Goal: Task Accomplishment & Management: Manage account settings

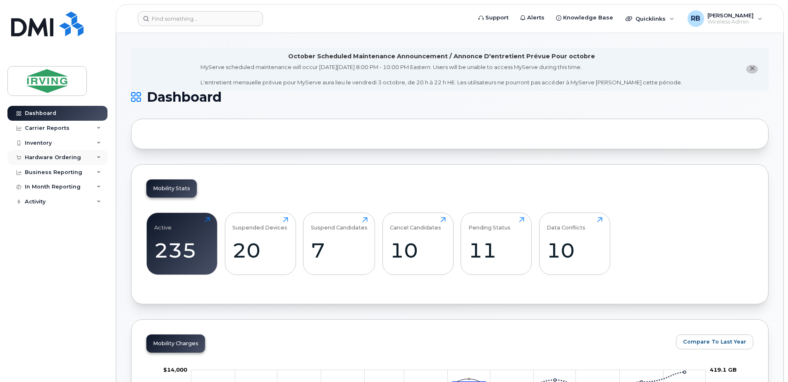
click at [58, 153] on div "Hardware Ordering" at bounding box center [57, 157] width 100 height 15
click at [36, 190] on div "Orders" at bounding box center [39, 188] width 20 height 7
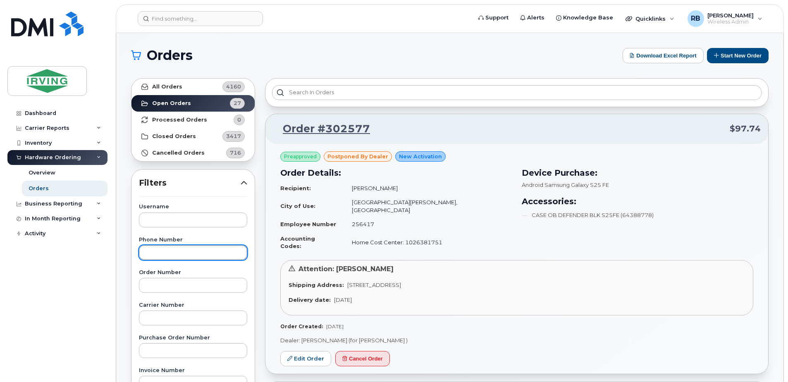
drag, startPoint x: 145, startPoint y: 297, endPoint x: 134, endPoint y: 317, distance: 22.6
drag, startPoint x: 134, startPoint y: 317, endPoint x: 88, endPoint y: 328, distance: 47.6
click at [88, 328] on div "Dashboard Carrier Reports Monthly Billing Roaming Reports Suspended Devices Sus…" at bounding box center [58, 238] width 102 height 264
click at [718, 57] on icon at bounding box center [716, 55] width 5 height 5
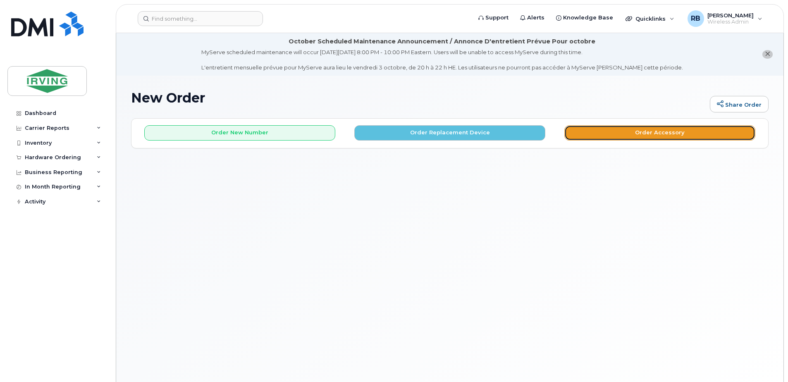
click at [571, 134] on button "Order Accessory" at bounding box center [660, 132] width 191 height 15
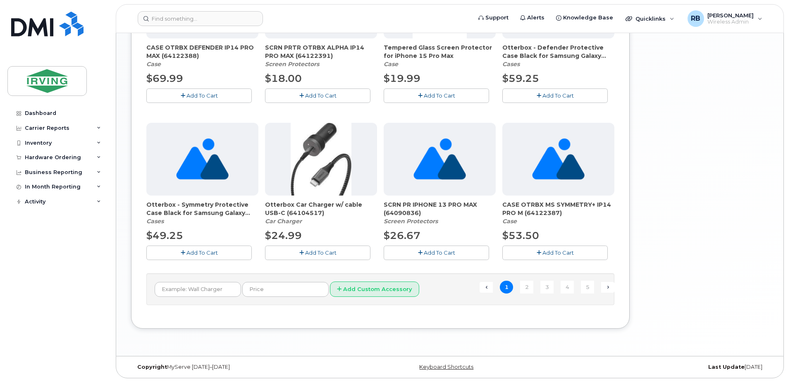
scroll to position [578, 0]
click at [529, 287] on link "2" at bounding box center [526, 286] width 13 height 13
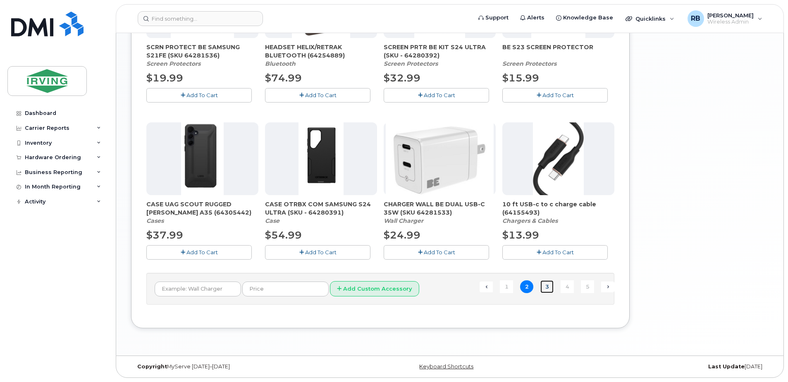
click at [548, 287] on link "3" at bounding box center [547, 286] width 13 height 13
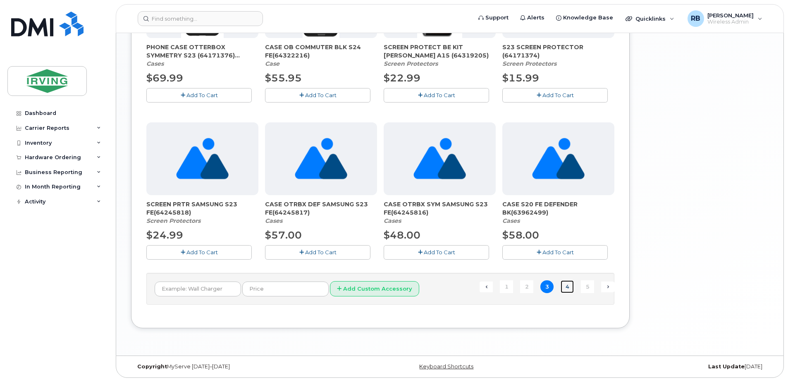
click at [565, 285] on link "4" at bounding box center [567, 286] width 13 height 13
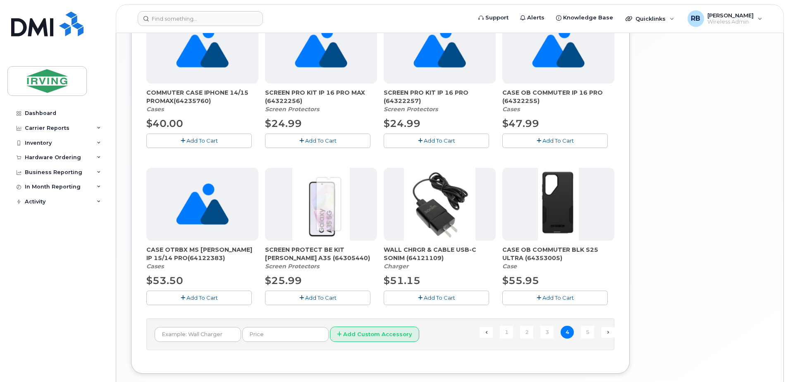
scroll to position [543, 0]
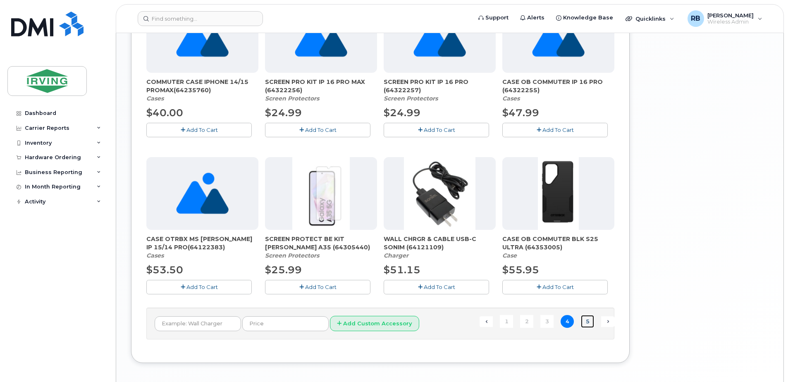
click at [586, 323] on link "5" at bounding box center [587, 321] width 13 height 13
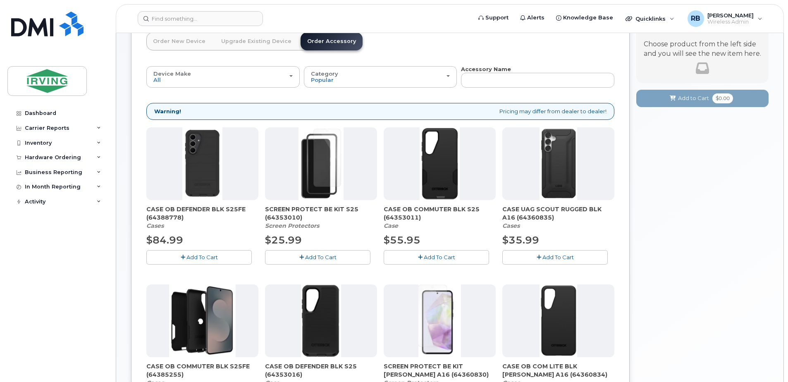
scroll to position [0, 0]
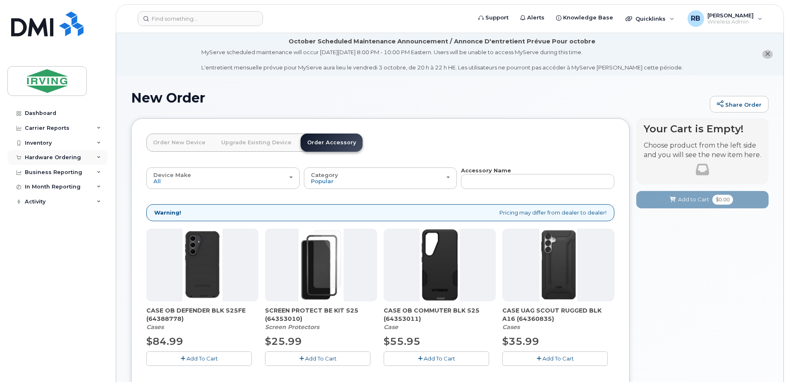
click at [70, 159] on div "Hardware Ordering" at bounding box center [53, 157] width 56 height 7
click at [40, 188] on div "Orders" at bounding box center [39, 188] width 20 height 7
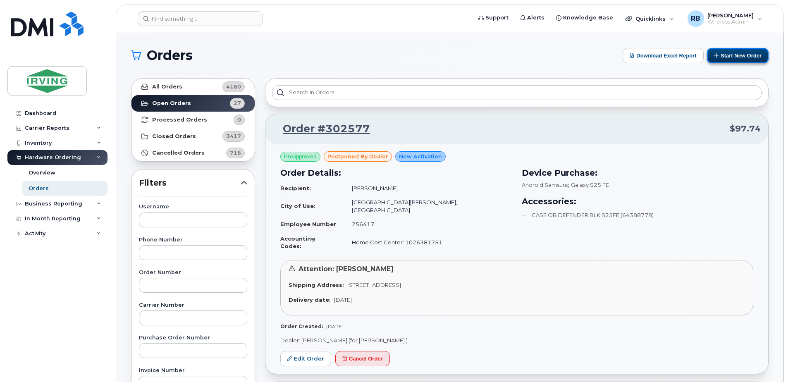
click at [727, 60] on button "Start New Order" at bounding box center [738, 55] width 62 height 15
click at [730, 59] on button "Start New Order" at bounding box center [738, 55] width 62 height 15
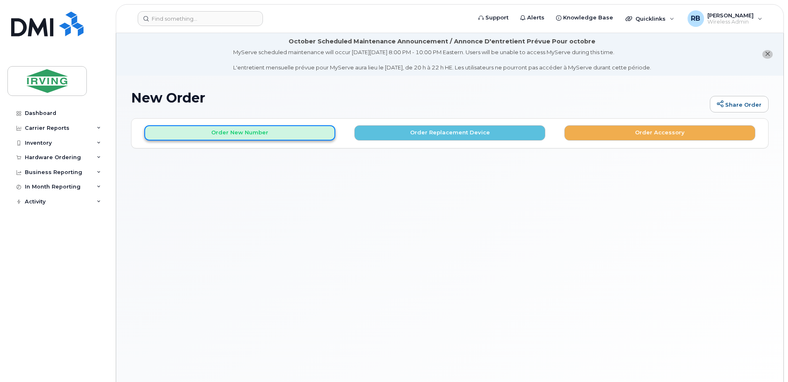
click at [296, 130] on button "Order New Number" at bounding box center [239, 132] width 191 height 15
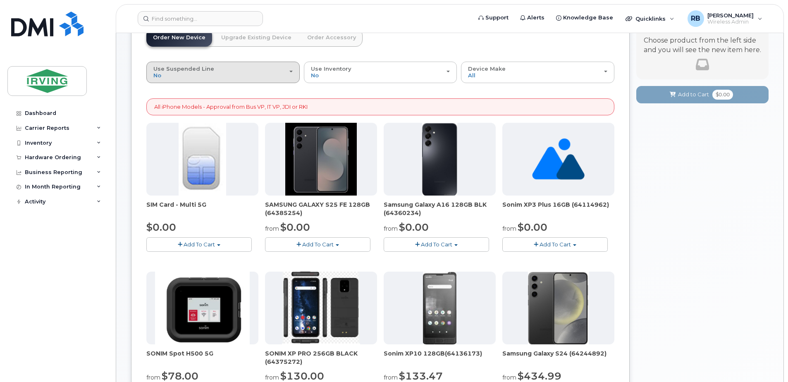
scroll to position [110, 0]
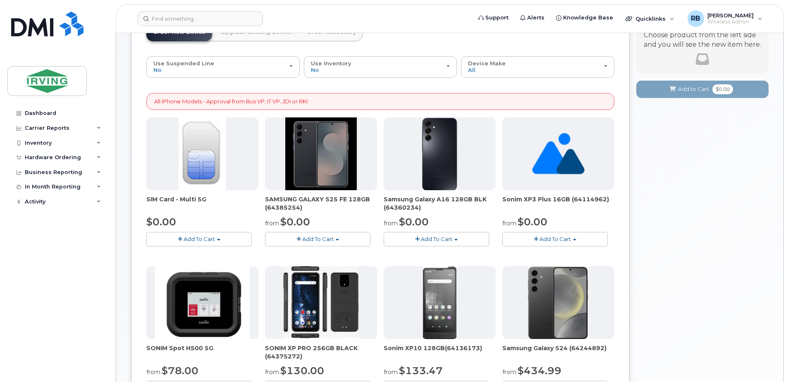
click at [309, 236] on span "Add To Cart" at bounding box center [317, 239] width 31 height 7
click at [304, 255] on link "$0.00 - 3 year term – Voice & Data(128gb)" at bounding box center [332, 254] width 131 height 10
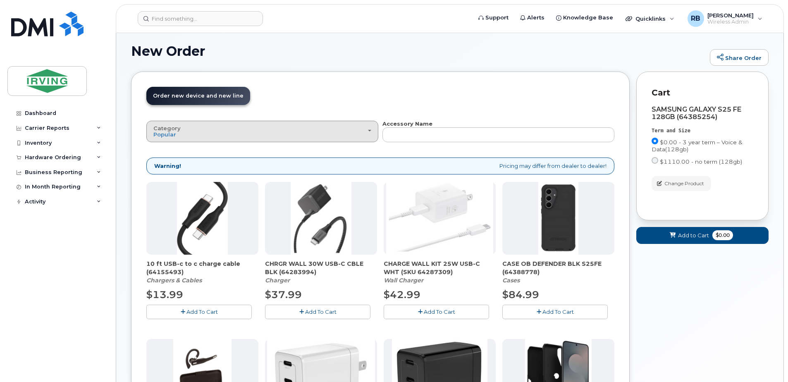
scroll to position [0, 0]
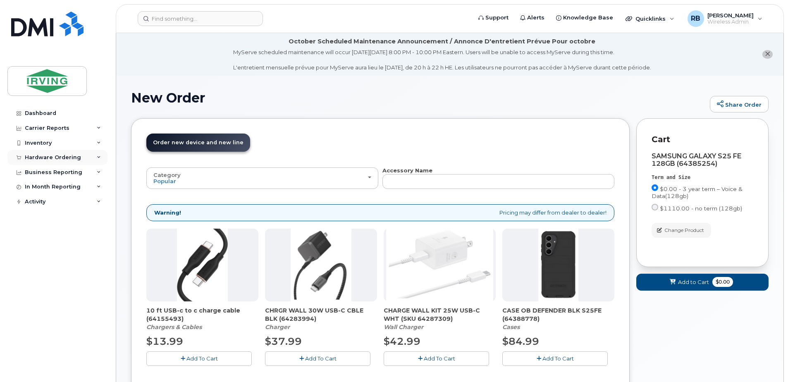
click at [63, 154] on div "Hardware Ordering" at bounding box center [57, 157] width 100 height 15
click at [38, 187] on div "Orders" at bounding box center [39, 188] width 20 height 7
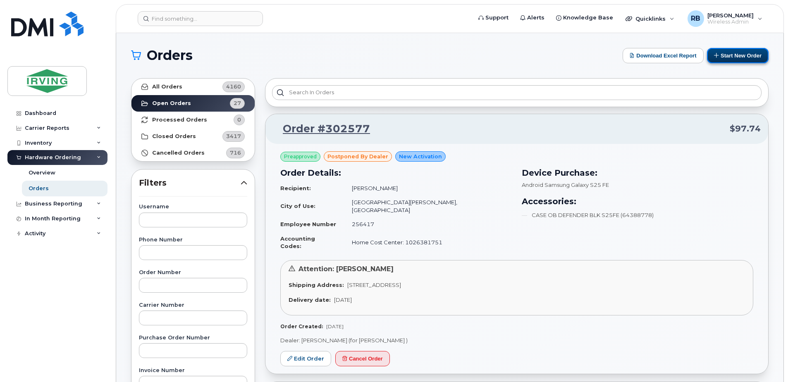
click at [723, 57] on button "Start New Order" at bounding box center [738, 55] width 62 height 15
click at [725, 50] on button "Start New Order" at bounding box center [738, 55] width 62 height 15
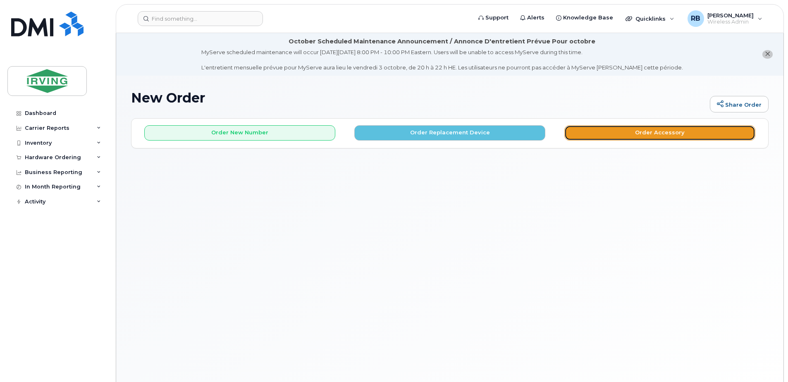
click at [616, 135] on button "Order Accessory" at bounding box center [660, 132] width 191 height 15
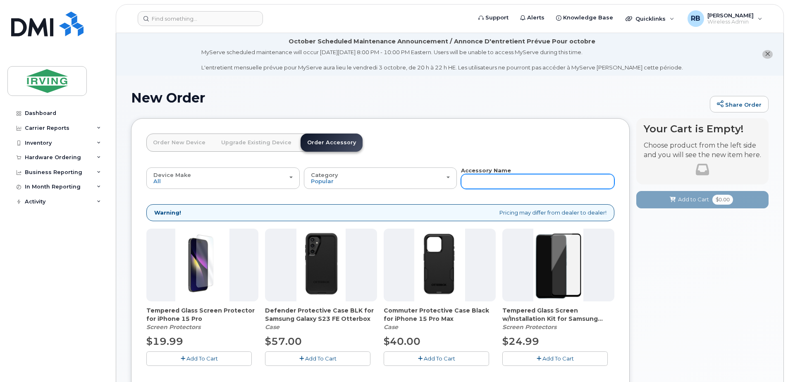
click at [502, 183] on input "text" at bounding box center [537, 181] width 153 height 15
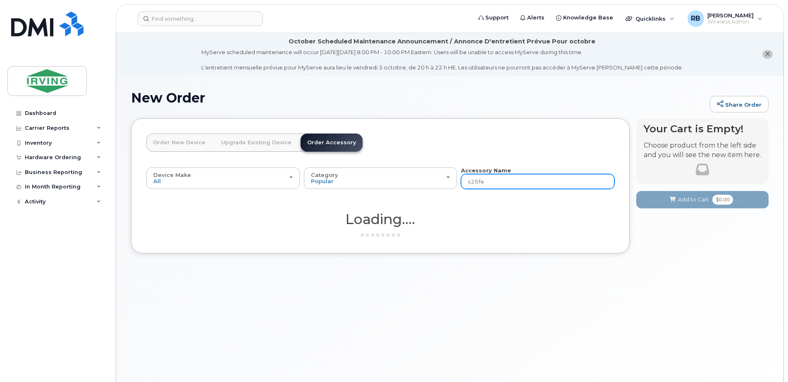
type input "s25fe"
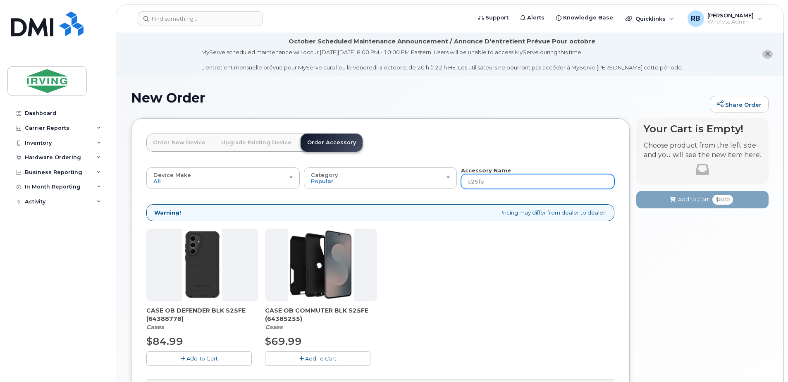
click at [477, 182] on input "s25fe" at bounding box center [537, 181] width 153 height 15
type input "s25 fe"
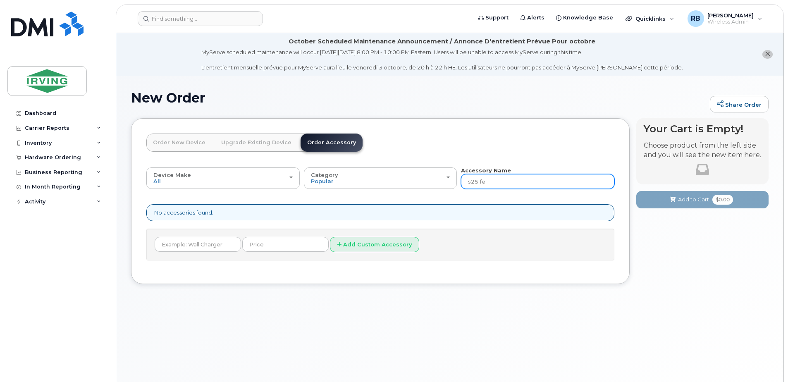
click at [478, 179] on input "s25 fe" at bounding box center [537, 181] width 153 height 15
type input "s25fe"
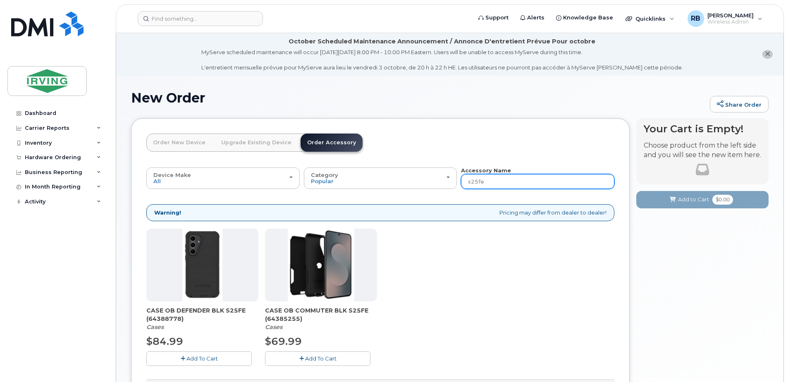
click at [504, 182] on input "s25fe" at bounding box center [537, 181] width 153 height 15
type input "s"
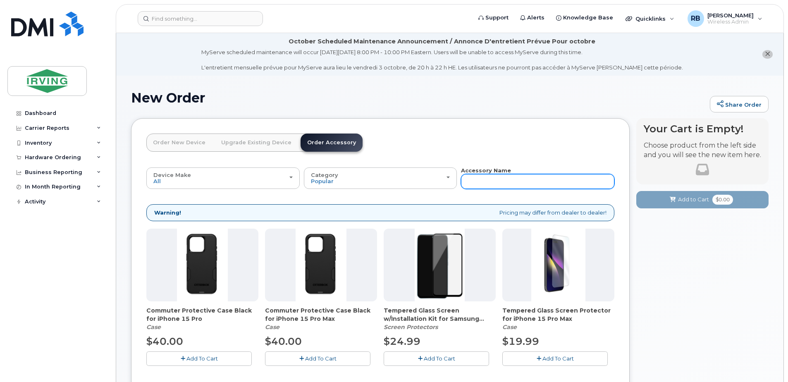
click at [504, 182] on input "text" at bounding box center [537, 181] width 153 height 15
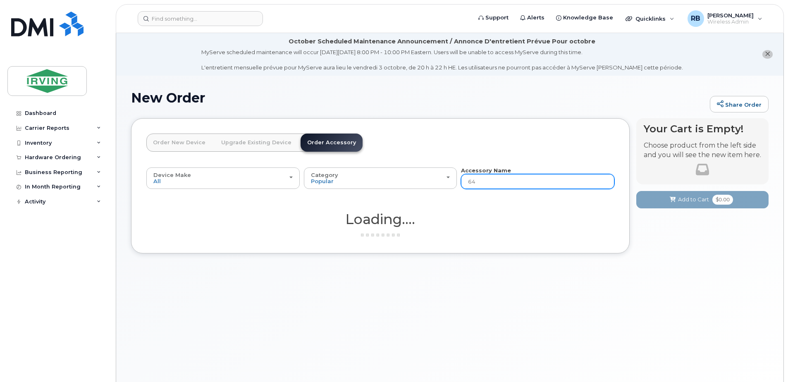
type input "643"
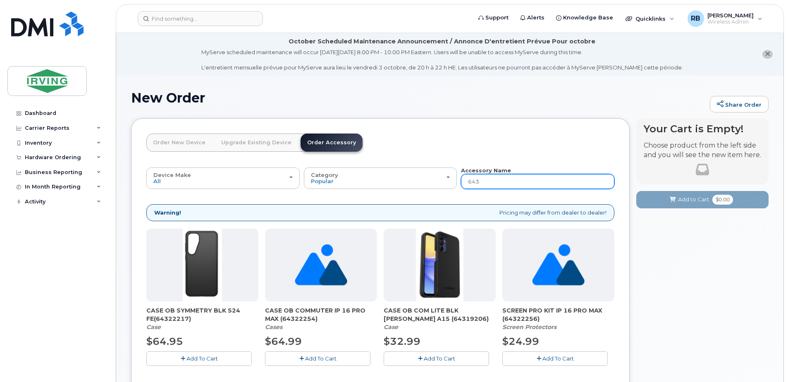
click at [504, 182] on input "643" at bounding box center [537, 181] width 153 height 15
type input "6434444"
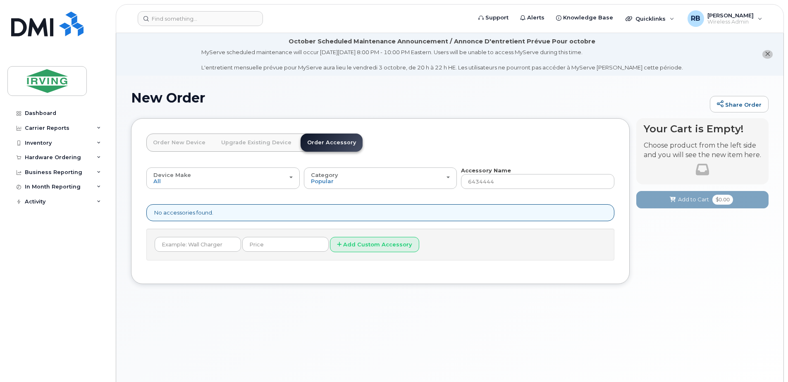
type input "643444"
click at [493, 183] on input "643444" at bounding box center [537, 181] width 153 height 15
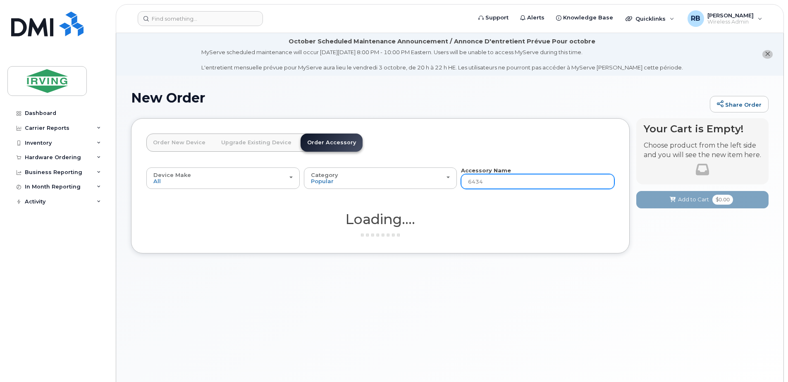
type input "643"
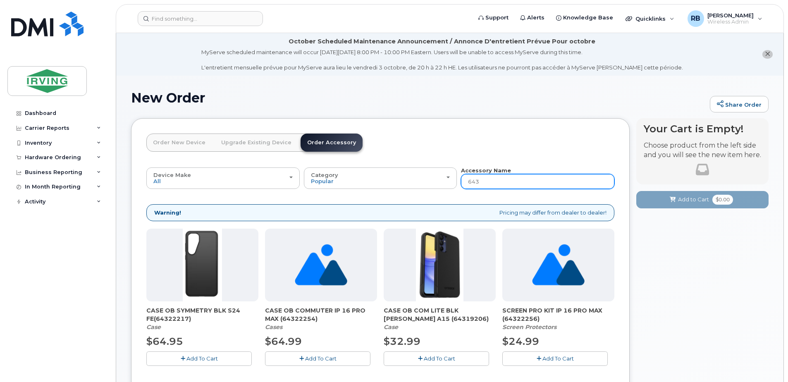
click at [493, 183] on input "643" at bounding box center [537, 181] width 153 height 15
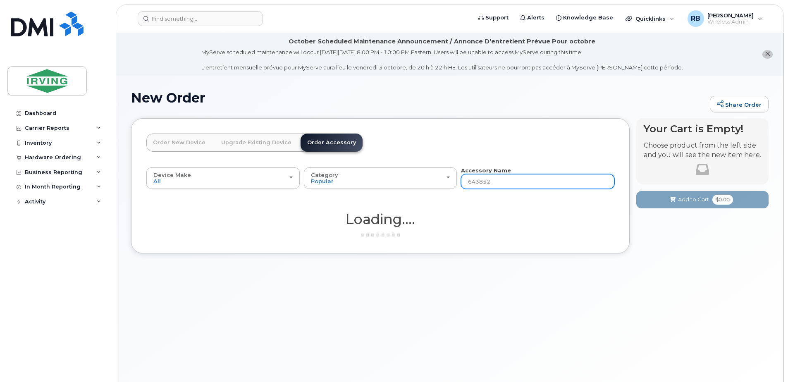
type input "6438525"
click at [493, 183] on input "6438525" at bounding box center [537, 181] width 153 height 15
type input "64385256"
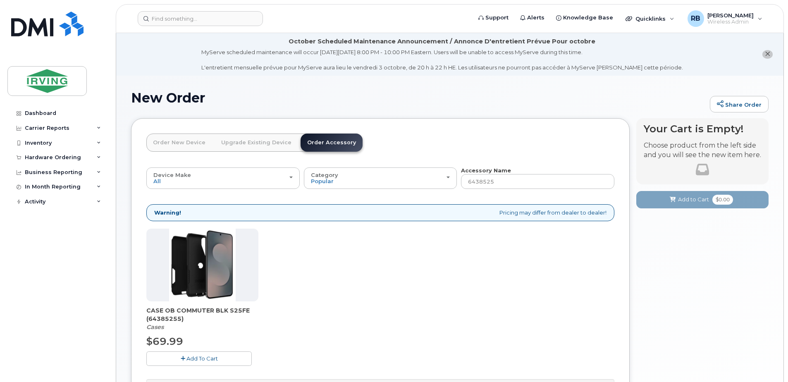
type input "64385256"
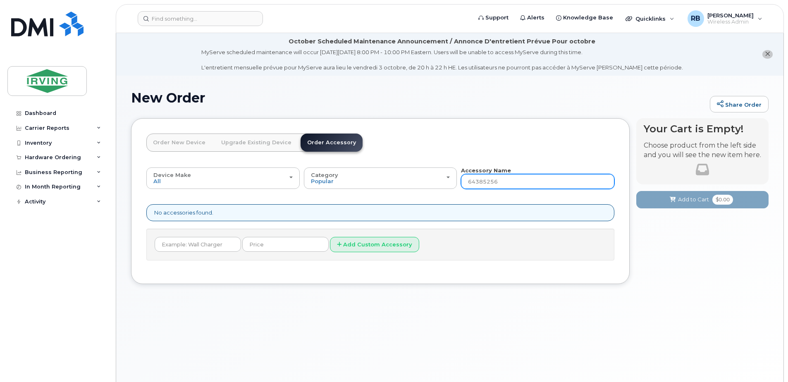
click at [506, 184] on input "64385256" at bounding box center [537, 181] width 153 height 15
click at [524, 183] on input "64385256" at bounding box center [537, 181] width 153 height 15
type input "6438525"
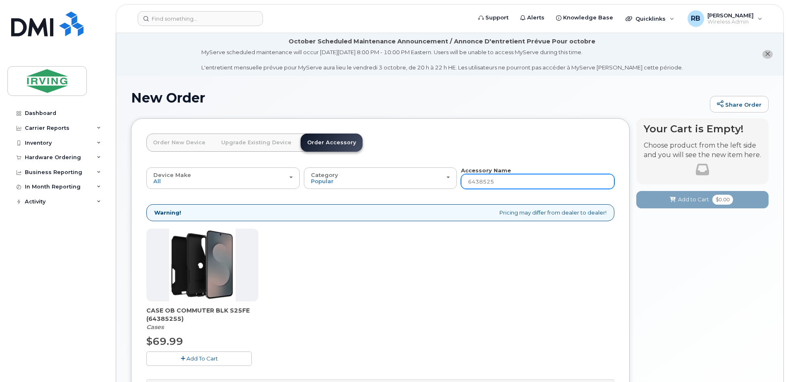
click at [516, 183] on input "6438525" at bounding box center [537, 181] width 153 height 15
type input "643852"
click at [516, 183] on input "643852" at bounding box center [537, 181] width 153 height 15
type input "64385"
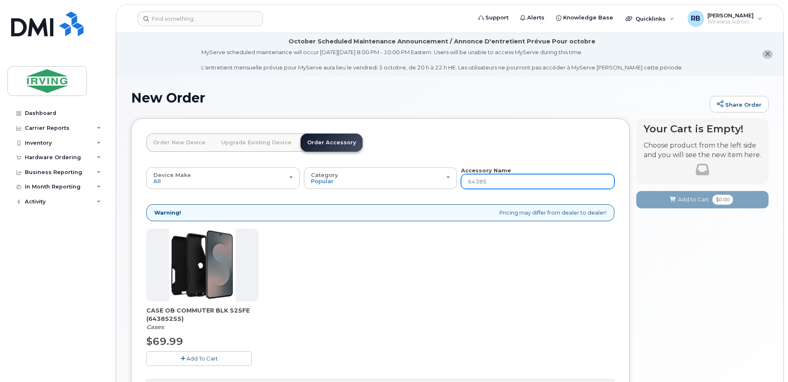
click at [516, 183] on input "64385" at bounding box center [537, 181] width 153 height 15
type input "6438"
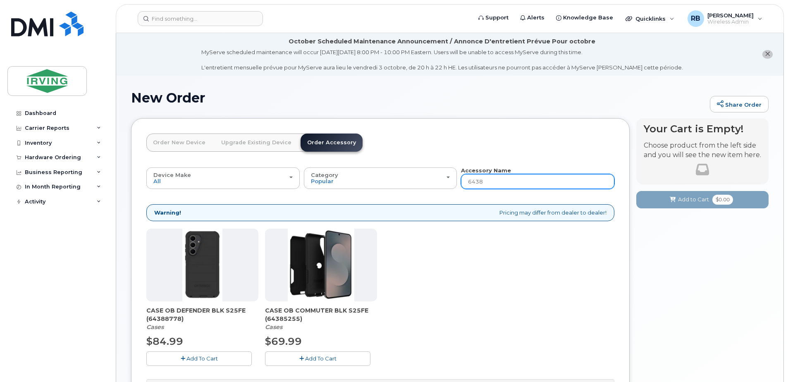
click at [503, 179] on input "6438" at bounding box center [537, 181] width 153 height 15
type input "6"
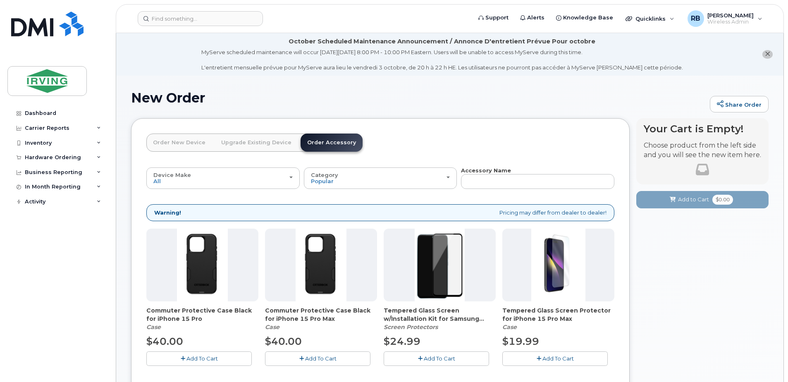
click at [311, 144] on link "Order Accessory" at bounding box center [332, 143] width 62 height 18
click at [465, 110] on div "New Order Share Order" at bounding box center [450, 105] width 638 height 28
click at [34, 158] on div "Hardware Ordering" at bounding box center [53, 157] width 56 height 7
click at [32, 188] on div "Orders" at bounding box center [39, 188] width 20 height 7
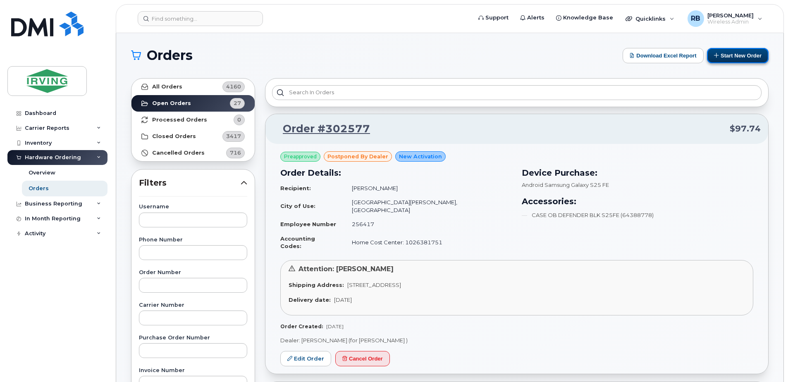
click at [737, 57] on button "Start New Order" at bounding box center [738, 55] width 62 height 15
click at [553, 62] on div "Orders Download Excel Report Start New Order" at bounding box center [450, 55] width 638 height 15
click at [727, 54] on button "Start New Order" at bounding box center [738, 55] width 62 height 15
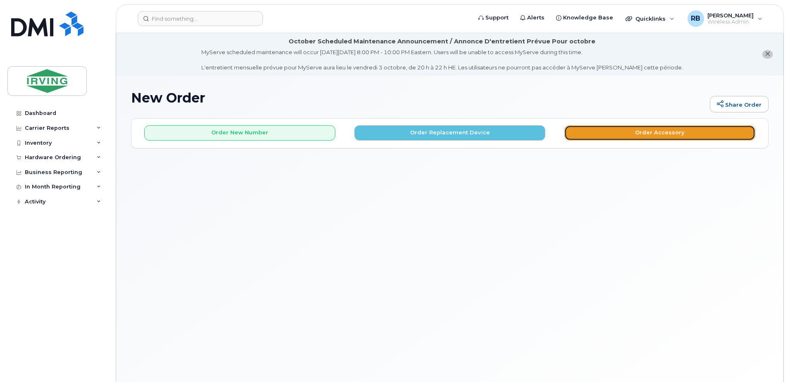
click at [589, 136] on button "Order Accessory" at bounding box center [660, 132] width 191 height 15
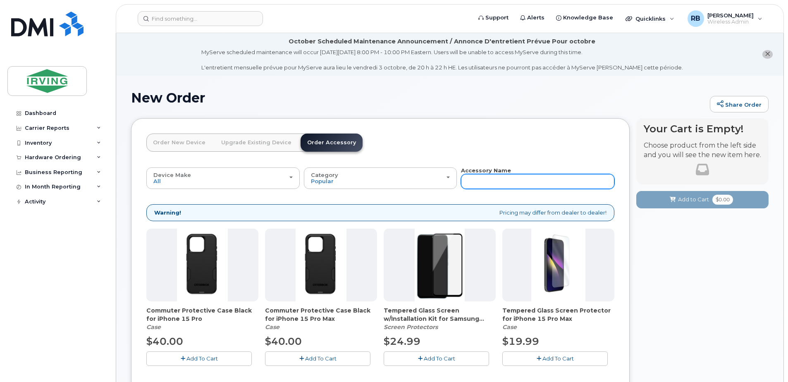
click at [476, 177] on input "text" at bounding box center [537, 181] width 153 height 15
type input "643"
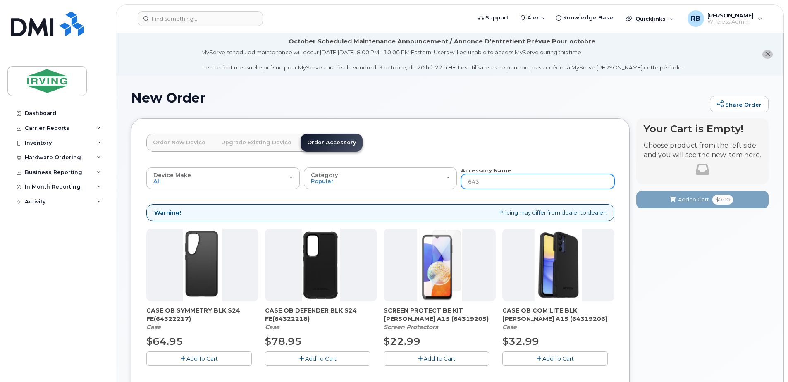
click at [479, 182] on input "643" at bounding box center [537, 181] width 153 height 15
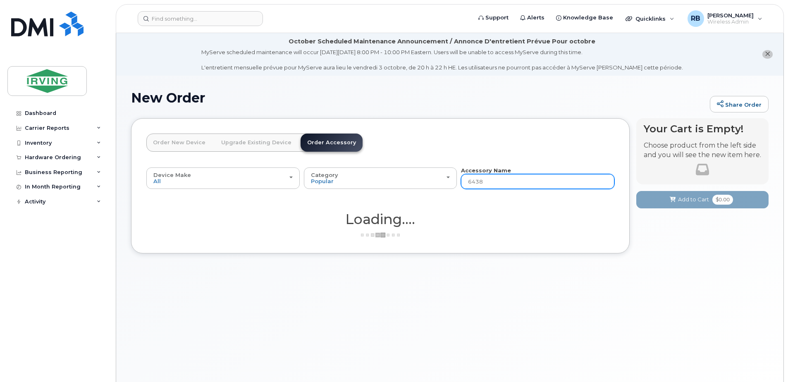
type input "64389"
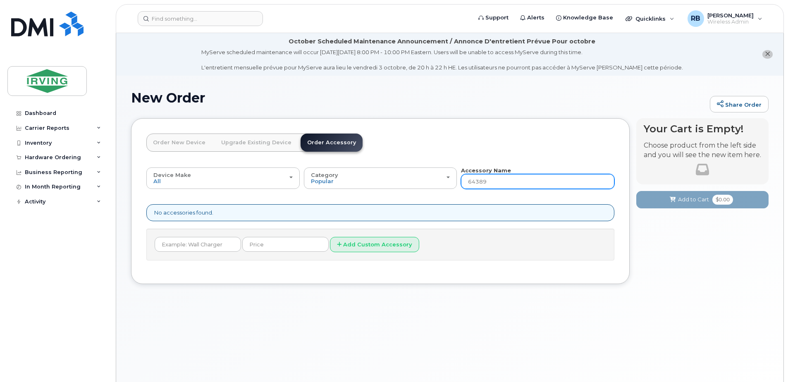
click at [501, 179] on input "64389" at bounding box center [537, 181] width 153 height 15
type input "643898"
click at [495, 181] on input "643898" at bounding box center [537, 181] width 153 height 15
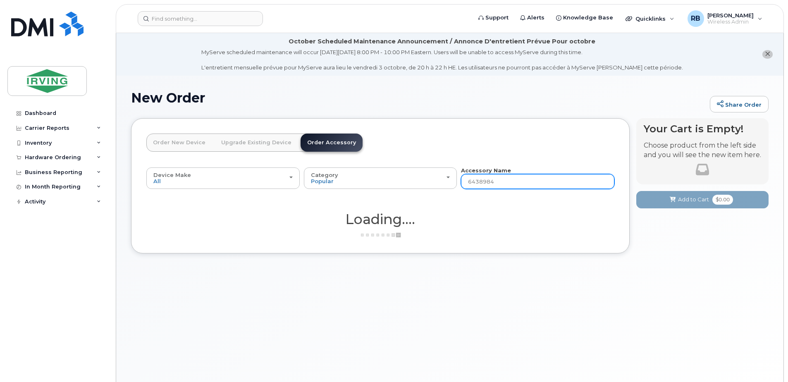
type input "64389841"
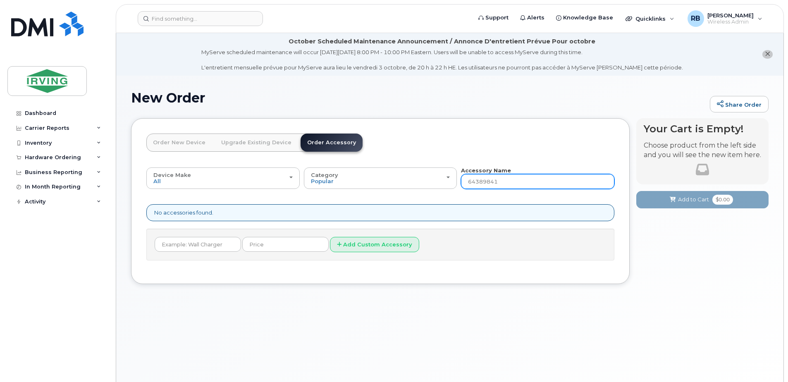
click at [512, 182] on input "64389841" at bounding box center [537, 181] width 153 height 15
click at [504, 180] on input "64389841" at bounding box center [537, 181] width 153 height 15
type input "6438984"
click at [497, 182] on input "6438984" at bounding box center [537, 181] width 153 height 15
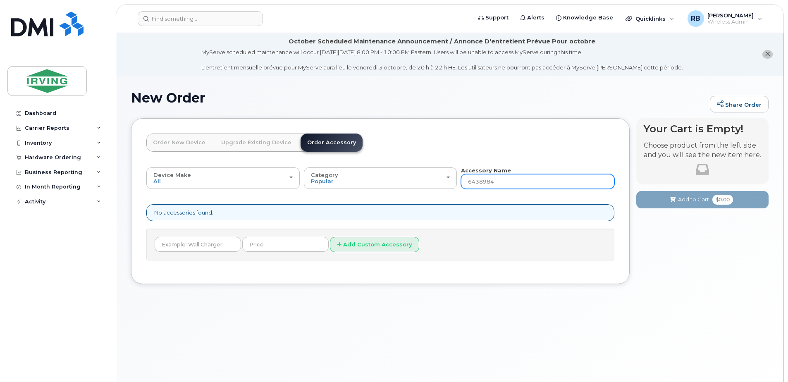
type input "643898"
click at [497, 182] on input "643898" at bounding box center [537, 181] width 153 height 15
type input "64389"
click at [497, 182] on input "64389" at bounding box center [537, 181] width 153 height 15
type input "6438"
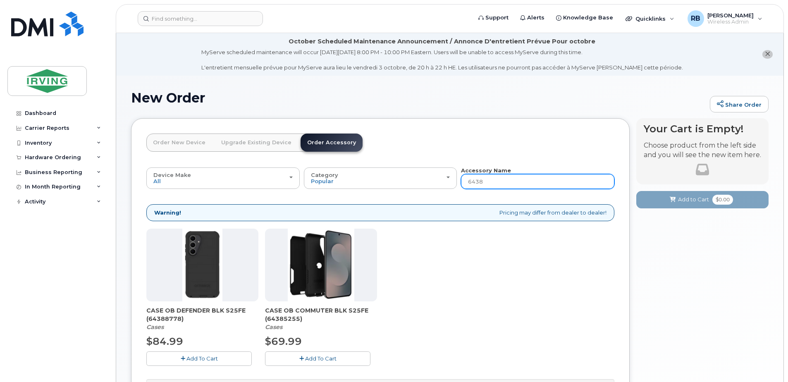
click at [497, 182] on input "6438" at bounding box center [537, 181] width 153 height 15
type input "643"
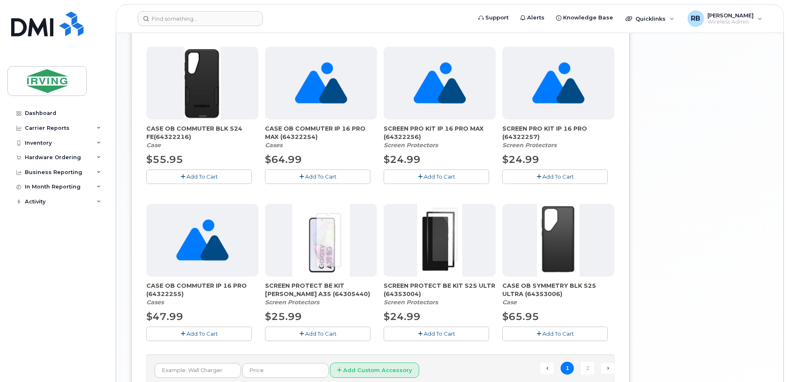
scroll to position [551, 0]
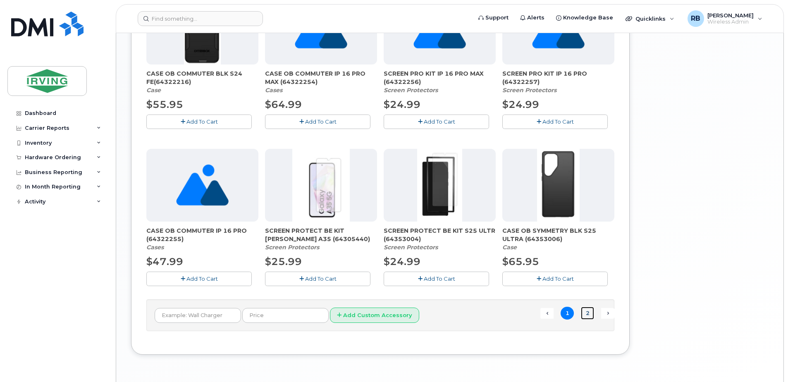
click at [586, 313] on link "2" at bounding box center [587, 313] width 13 height 13
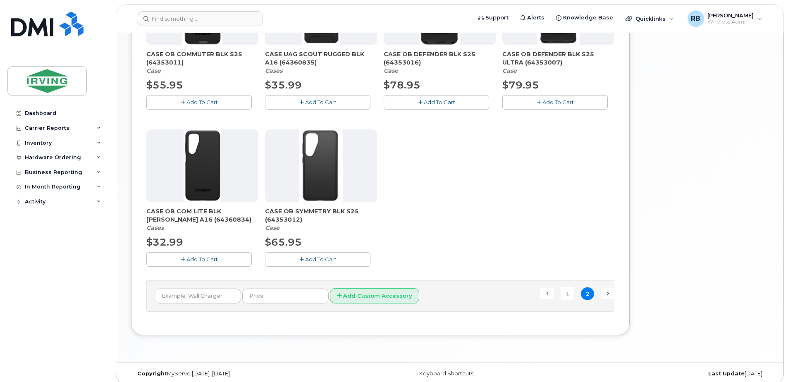
scroll to position [421, 0]
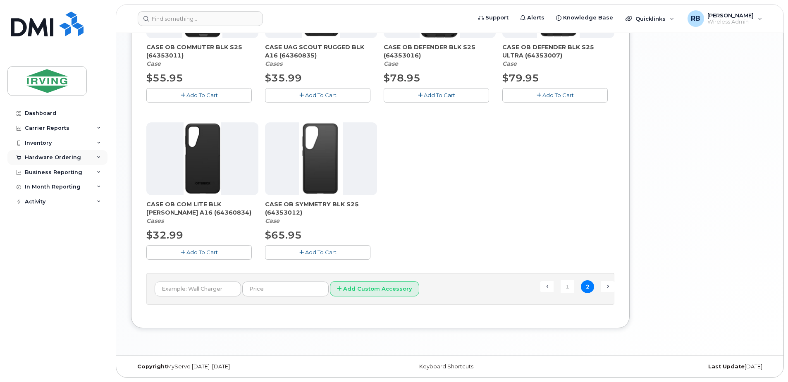
click at [23, 155] on div at bounding box center [18, 157] width 9 height 7
click at [45, 186] on div "Orders" at bounding box center [39, 188] width 20 height 7
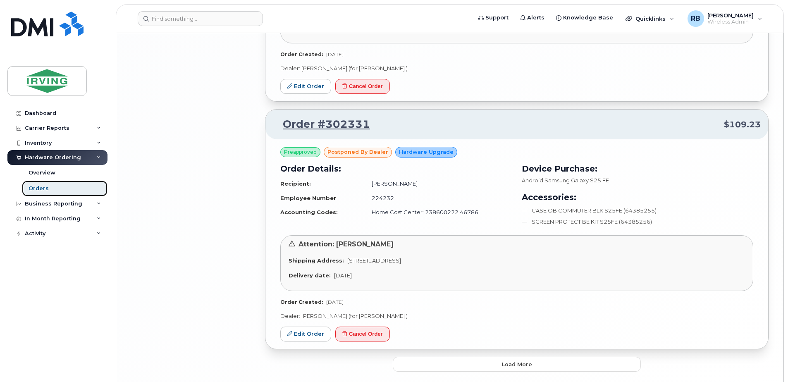
scroll to position [1943, 0]
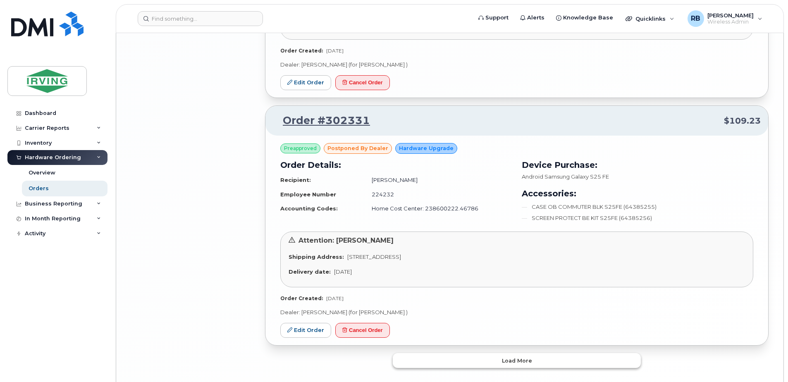
click at [448, 353] on button "Load more" at bounding box center [517, 360] width 248 height 15
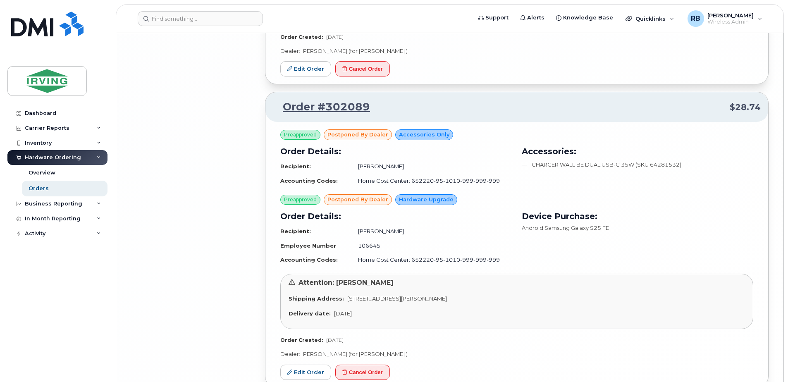
scroll to position [4093, 0]
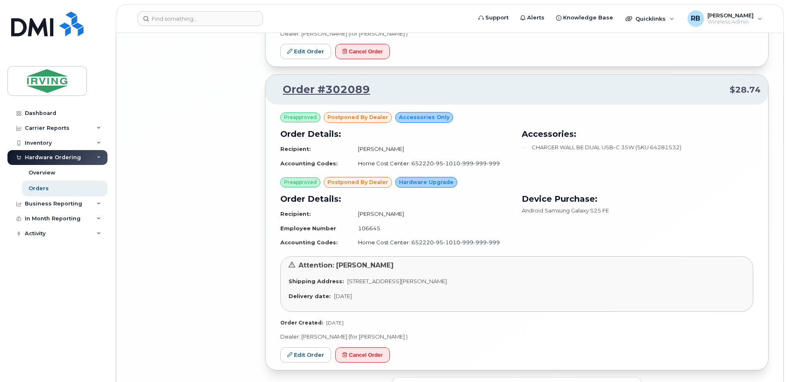
click at [485, 378] on button "Load more" at bounding box center [517, 385] width 248 height 15
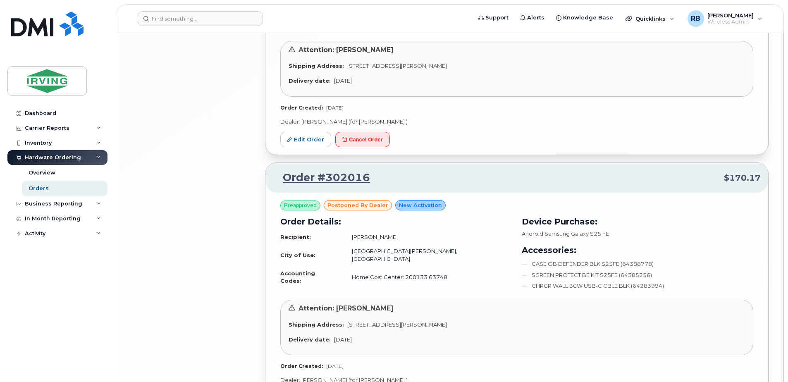
scroll to position [4589, 0]
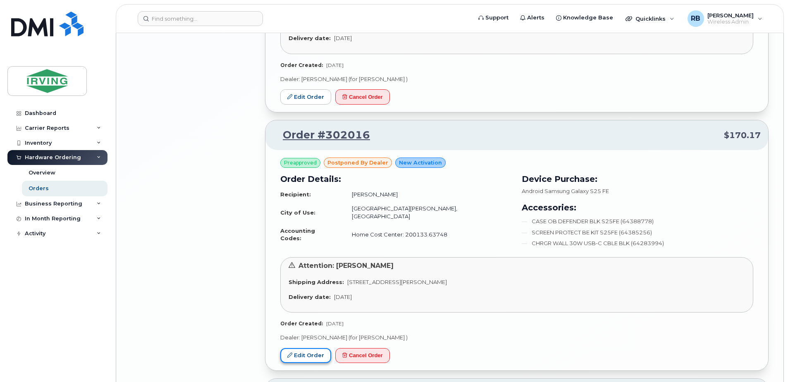
click at [301, 348] on link "Edit Order" at bounding box center [305, 355] width 51 height 15
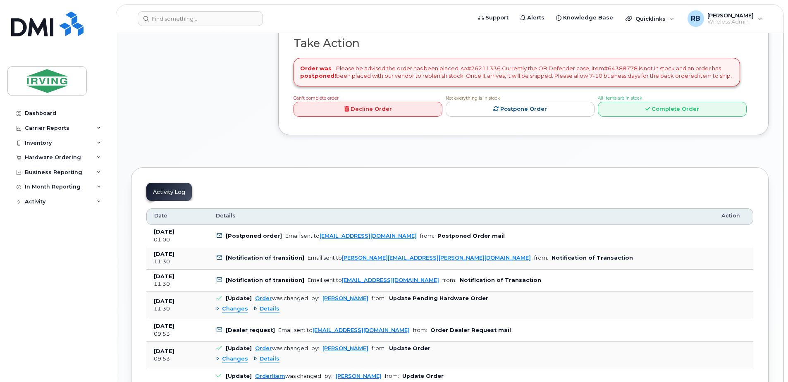
scroll to position [827, 0]
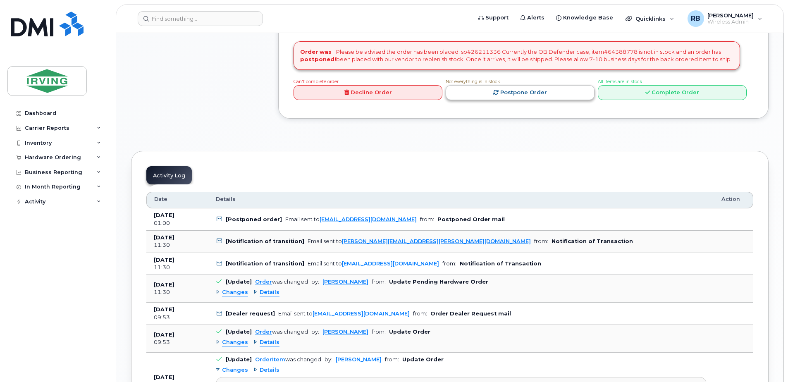
click at [515, 100] on link "Postpone Order" at bounding box center [520, 92] width 149 height 15
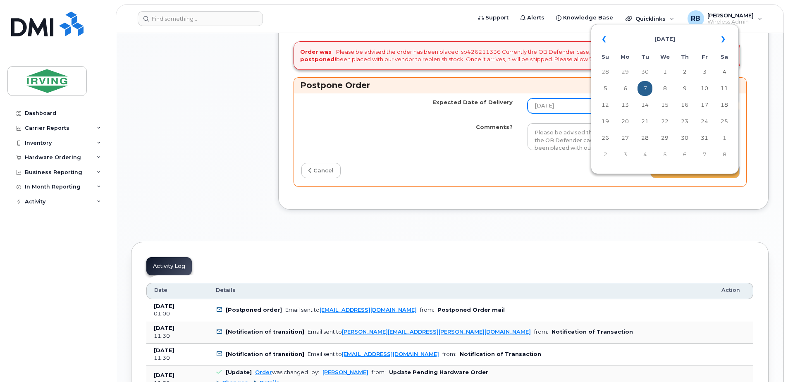
click at [660, 113] on input "[DATE]" at bounding box center [633, 105] width 211 height 15
click at [665, 105] on td "15" at bounding box center [665, 105] width 15 height 15
type input "[DATE]"
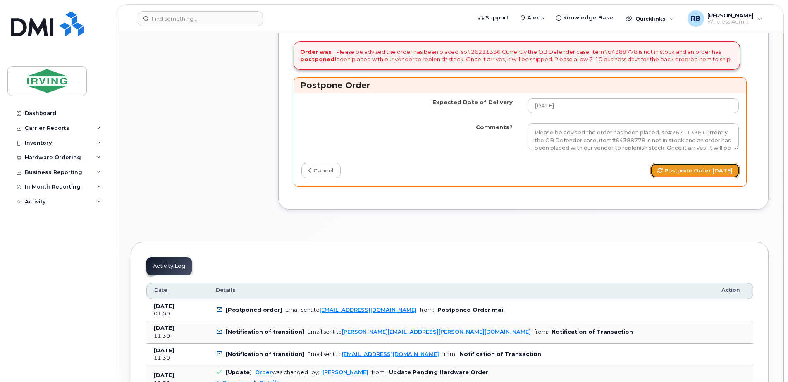
click at [669, 178] on button "Postpone Order [DATE]" at bounding box center [695, 170] width 89 height 15
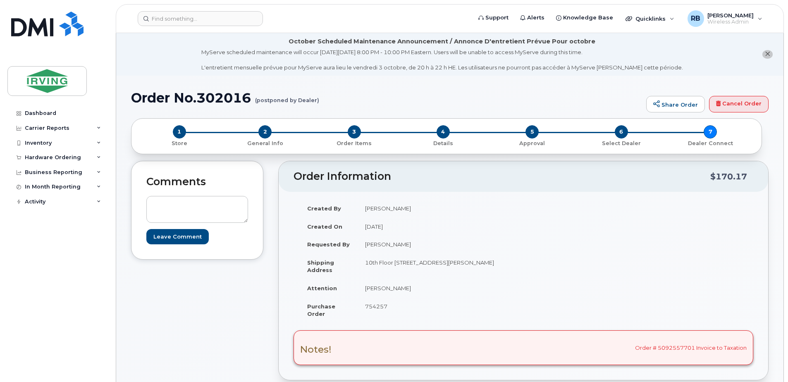
click at [57, 160] on div "Hardware Ordering" at bounding box center [53, 157] width 56 height 7
click at [41, 187] on div "Orders" at bounding box center [39, 188] width 20 height 7
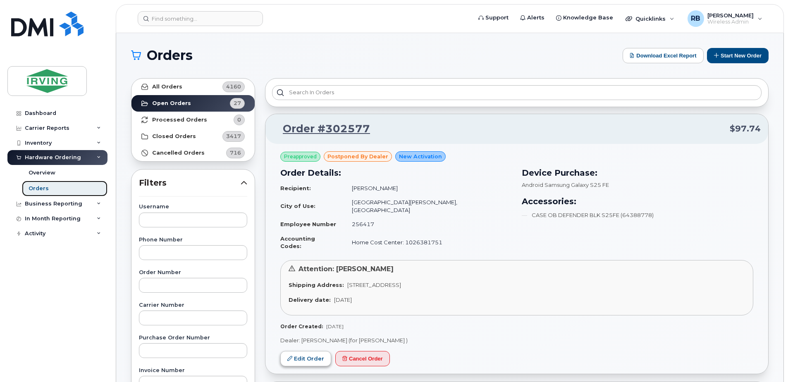
scroll to position [55, 0]
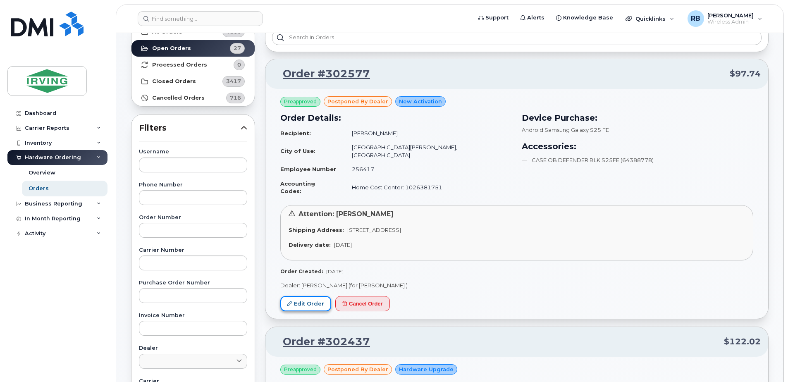
click at [309, 296] on link "Edit Order" at bounding box center [305, 303] width 51 height 15
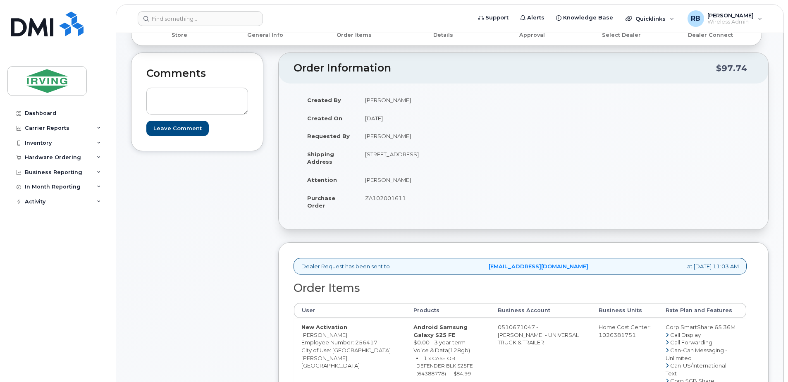
scroll to position [208, 0]
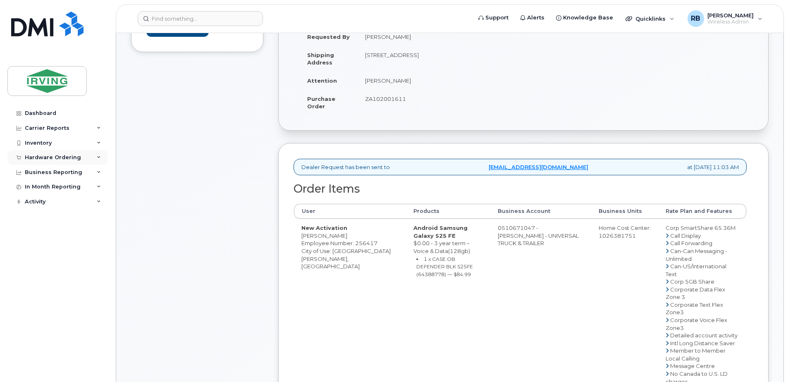
click at [66, 162] on div "Hardware Ordering" at bounding box center [57, 157] width 100 height 15
click at [44, 190] on div "Orders" at bounding box center [39, 188] width 20 height 7
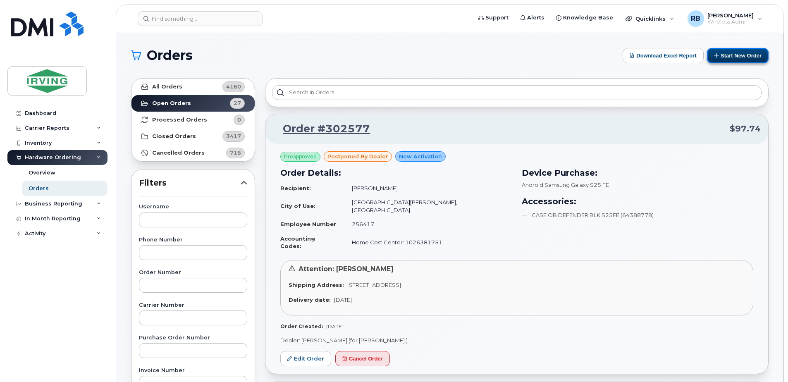
click at [724, 58] on button "Start New Order" at bounding box center [738, 55] width 62 height 15
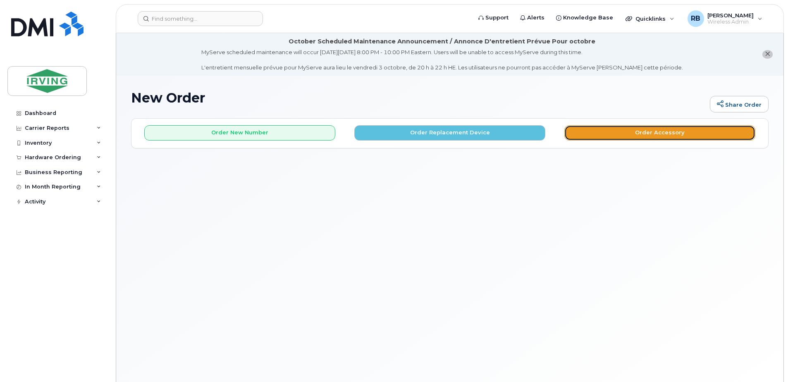
click at [626, 131] on button "Order Accessory" at bounding box center [660, 132] width 191 height 15
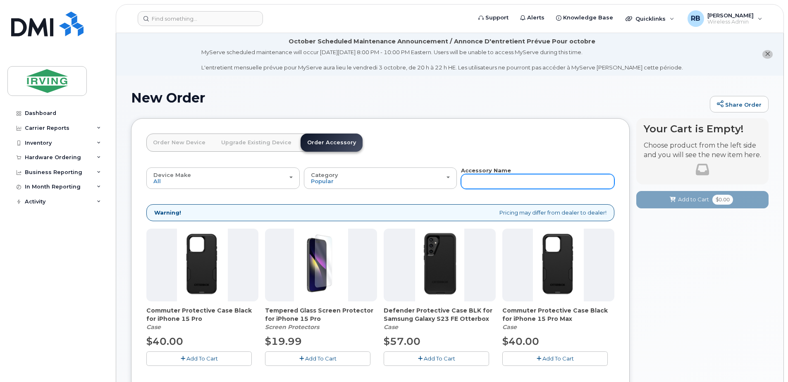
click at [475, 180] on input "text" at bounding box center [537, 181] width 153 height 15
paste input "64385256"
type input "64385256"
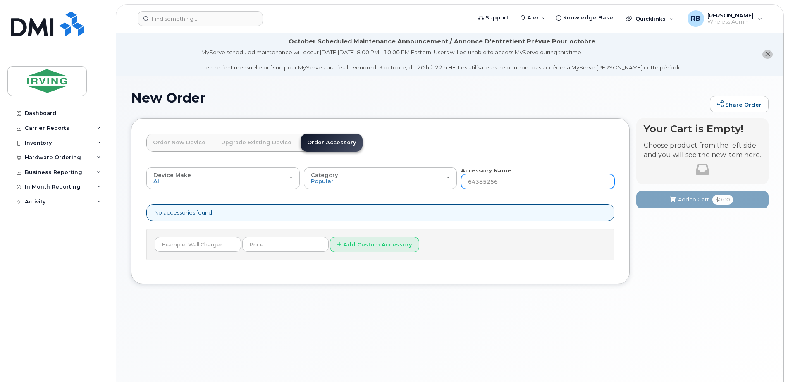
click at [505, 180] on input "64385256" at bounding box center [537, 181] width 153 height 15
type input "6"
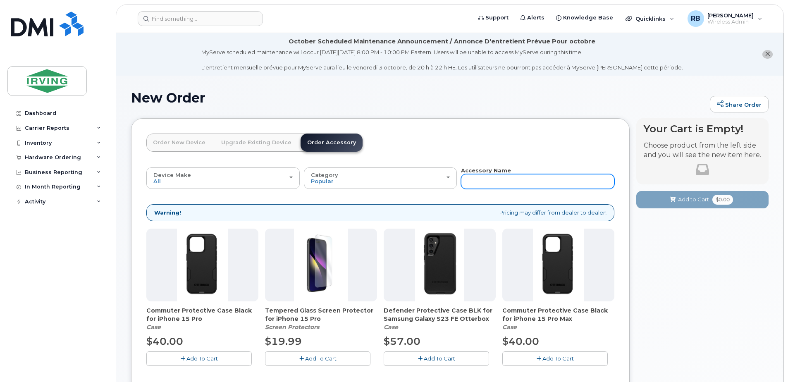
click at [482, 181] on input "text" at bounding box center [537, 181] width 153 height 15
paste input "64389841"
type input "64389841"
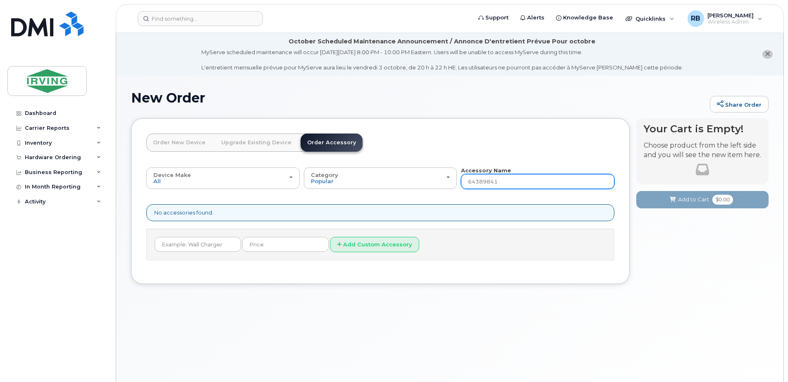
click at [484, 180] on input "64389841" at bounding box center [537, 181] width 153 height 15
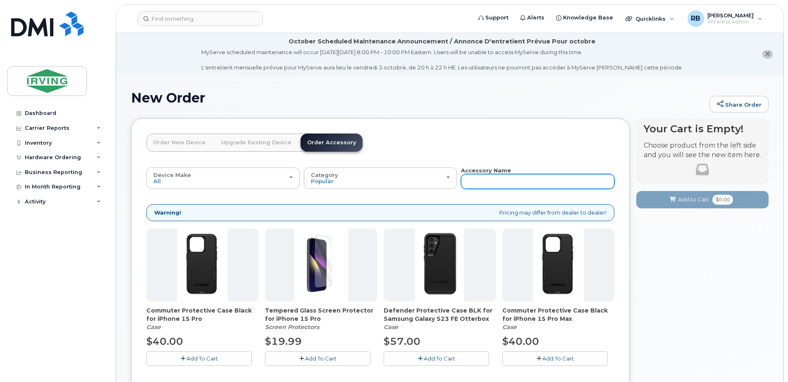
click at [476, 179] on input "text" at bounding box center [537, 181] width 153 height 15
paste input "64385256"
type input "64385256"
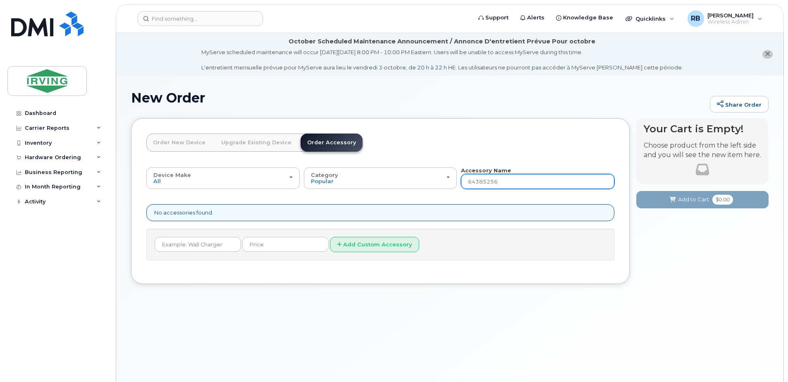
click at [504, 183] on input "64385256" at bounding box center [537, 181] width 153 height 15
type input "6"
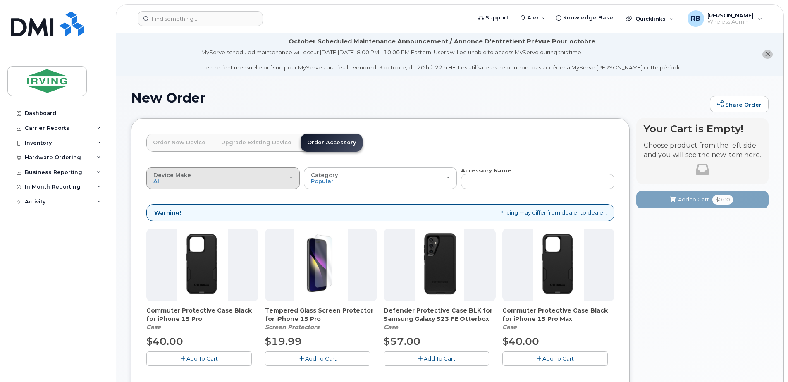
click at [280, 187] on button "Device Make All Android Cell Phone iPhone" at bounding box center [222, 178] width 153 height 22
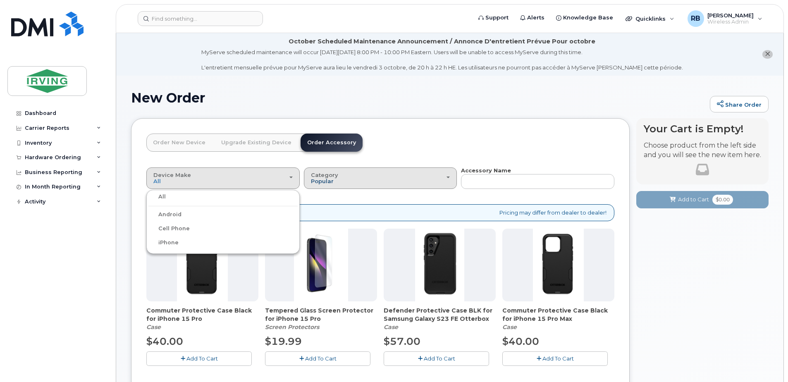
click at [322, 184] on span "Popular" at bounding box center [322, 181] width 23 height 7
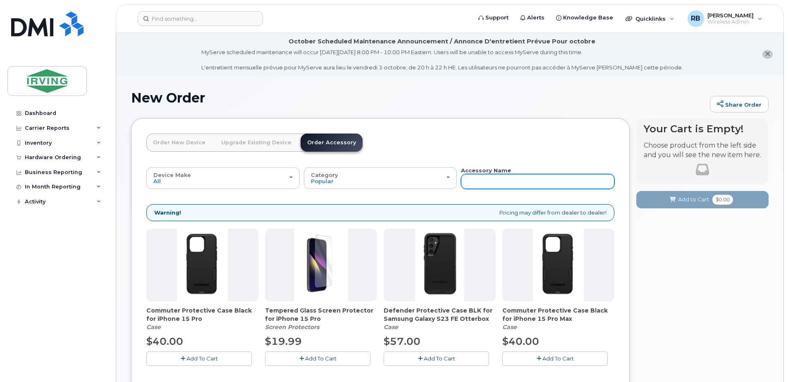
click at [483, 184] on input "text" at bounding box center [537, 181] width 153 height 15
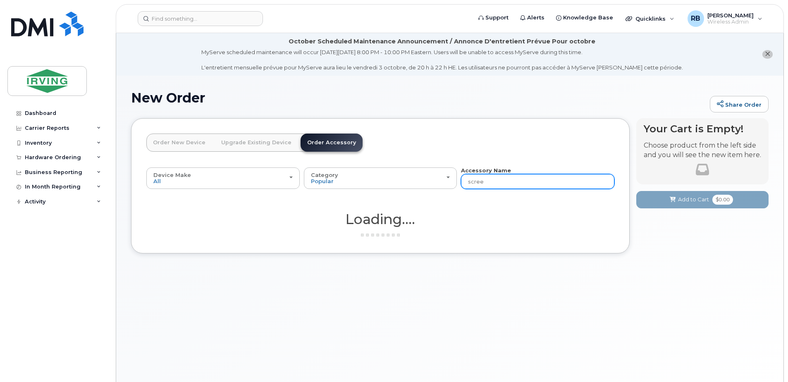
type input "screen"
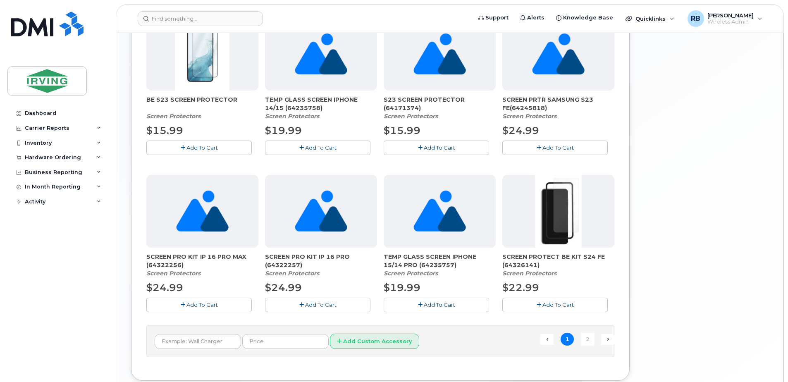
scroll to position [551, 0]
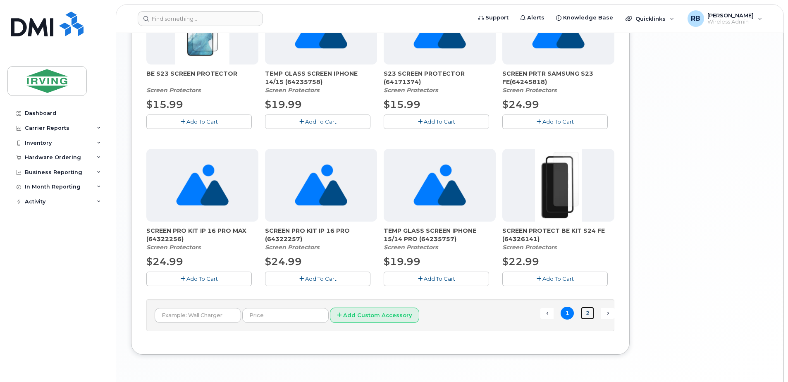
click at [588, 313] on link "2" at bounding box center [587, 313] width 13 height 13
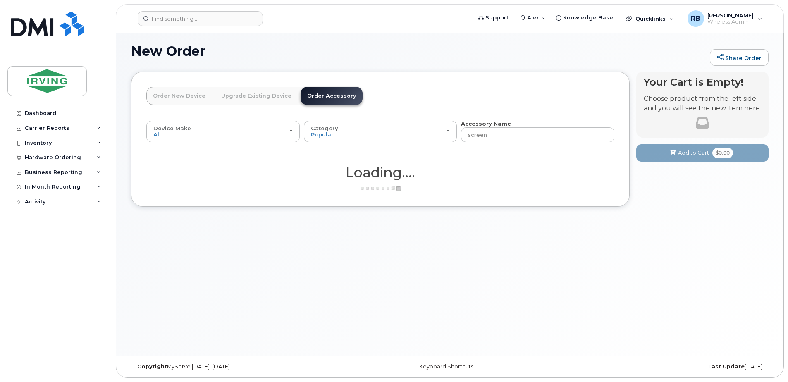
scroll to position [47, 0]
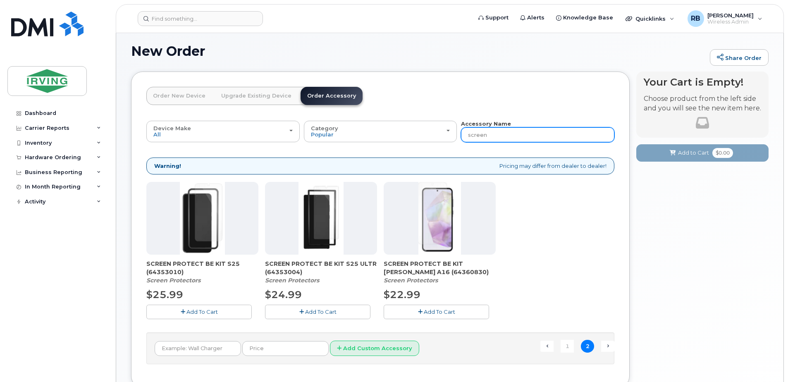
click at [500, 136] on input "screen" at bounding box center [537, 134] width 153 height 15
type input "s"
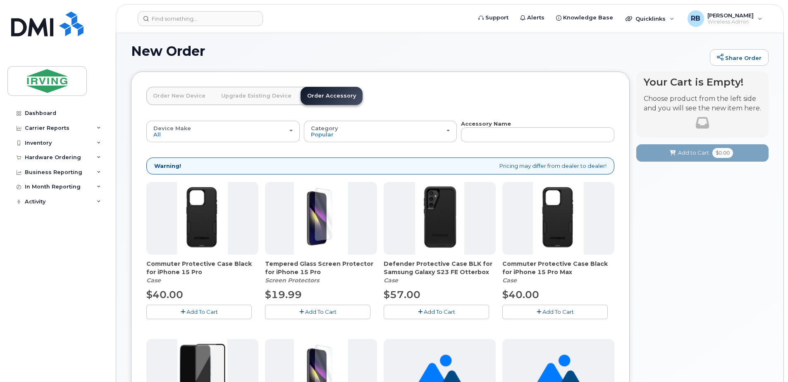
click at [463, 93] on header "Order New Device Upgrade Existing Device Order Accessory Order new device and n…" at bounding box center [380, 103] width 468 height 33
click at [32, 157] on div "Hardware Ordering" at bounding box center [53, 157] width 56 height 7
click at [43, 191] on div "Orders" at bounding box center [39, 188] width 20 height 7
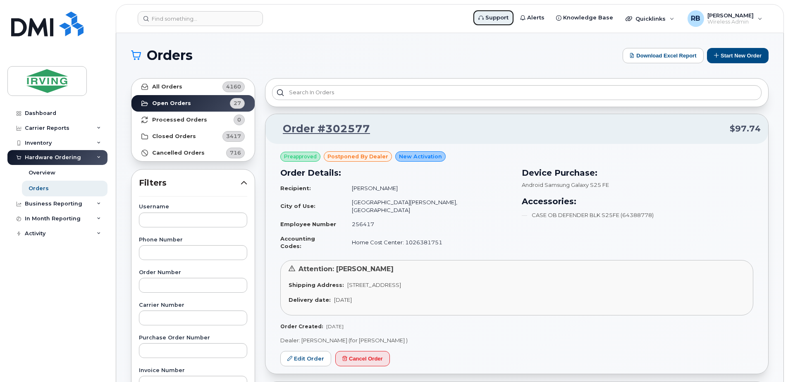
click at [509, 20] on span "Support" at bounding box center [497, 18] width 23 height 8
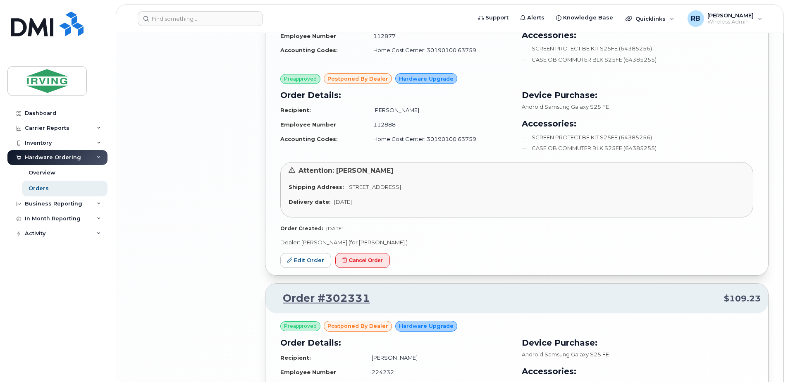
scroll to position [1943, 0]
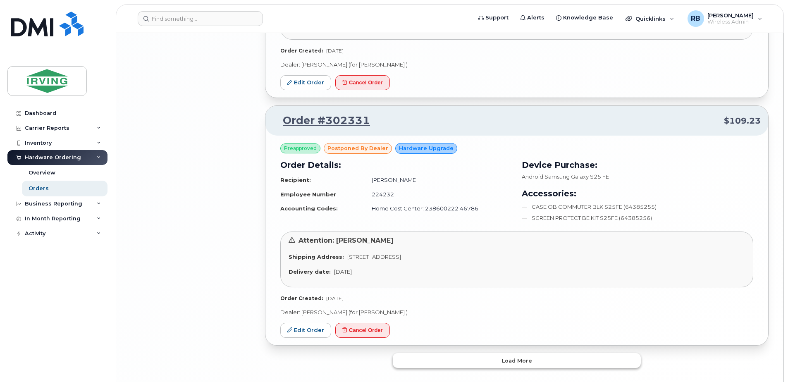
click at [416, 353] on button "Load more" at bounding box center [517, 360] width 248 height 15
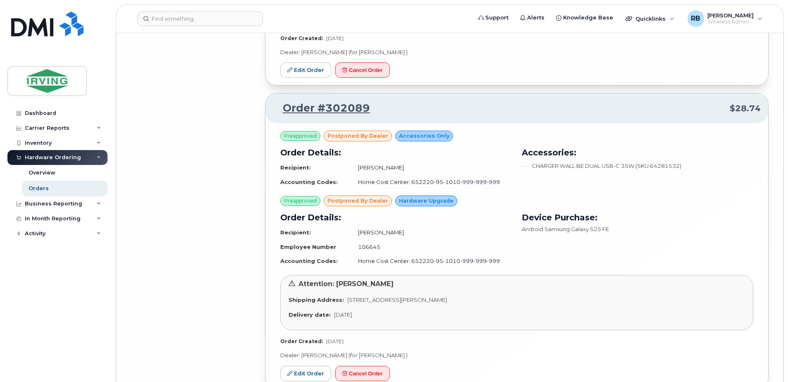
scroll to position [4093, 0]
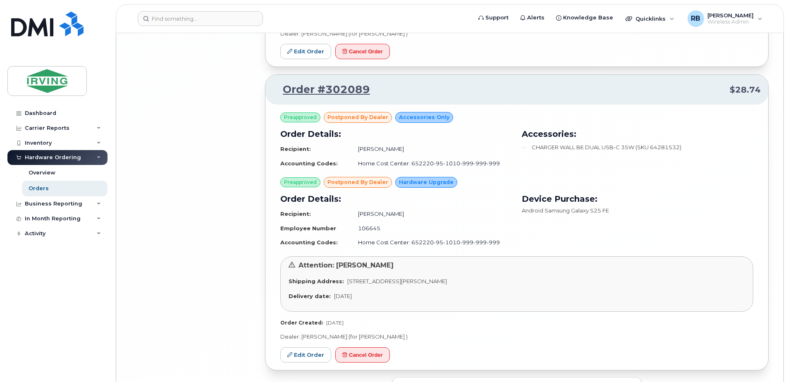
click at [447, 378] on button "Load more" at bounding box center [517, 385] width 248 height 15
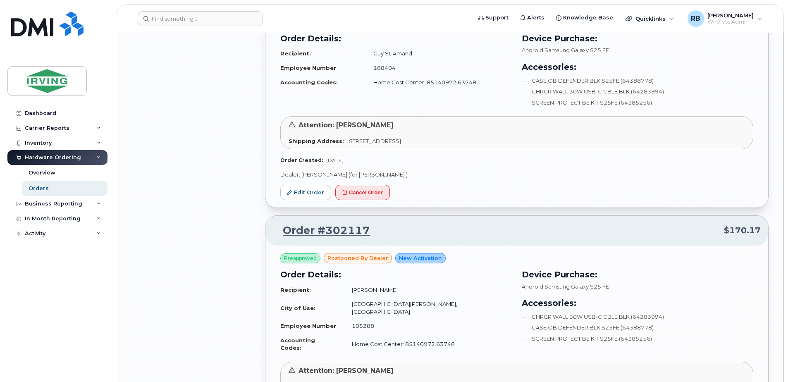
scroll to position [3254, 0]
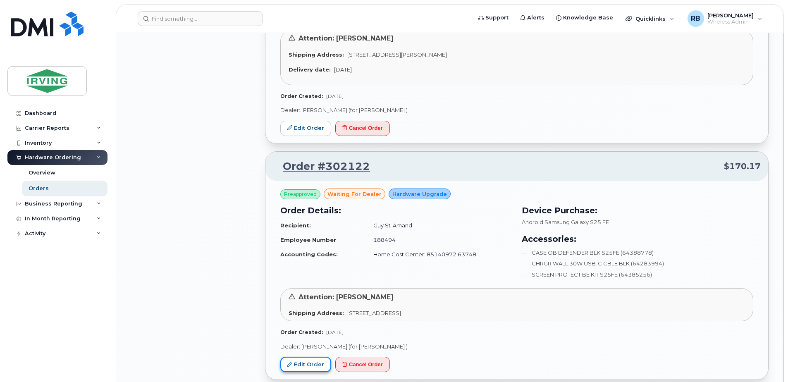
click at [303, 357] on link "Edit Order" at bounding box center [305, 364] width 51 height 15
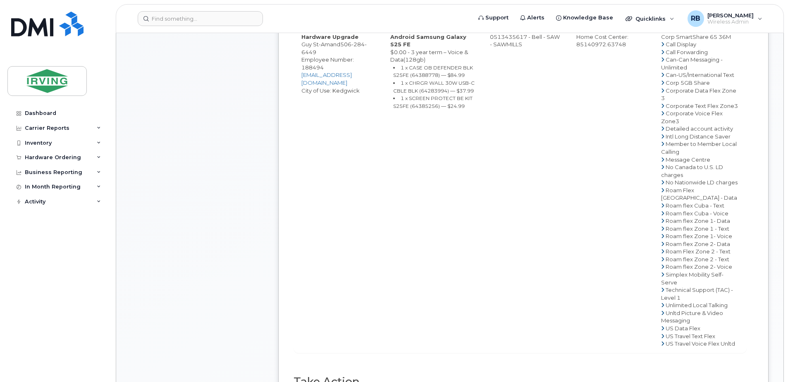
scroll to position [662, 0]
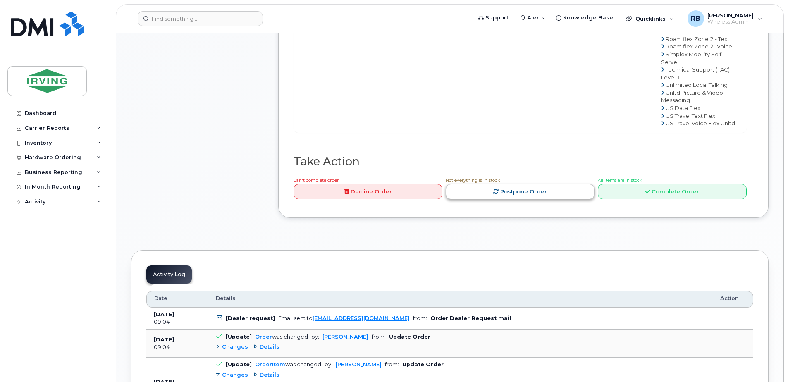
click at [490, 199] on link "Postpone Order" at bounding box center [520, 191] width 149 height 15
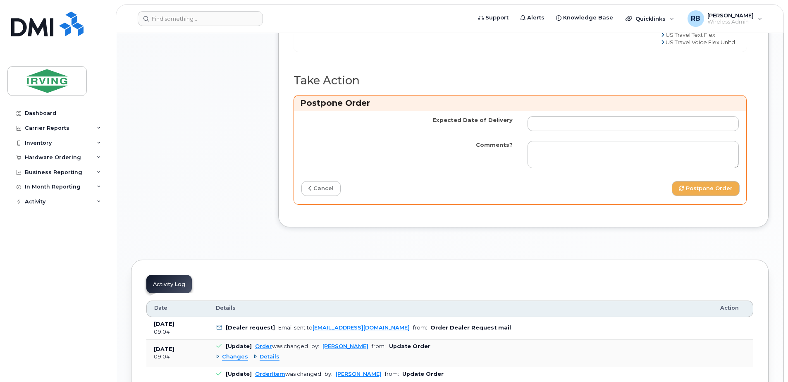
scroll to position [882, 0]
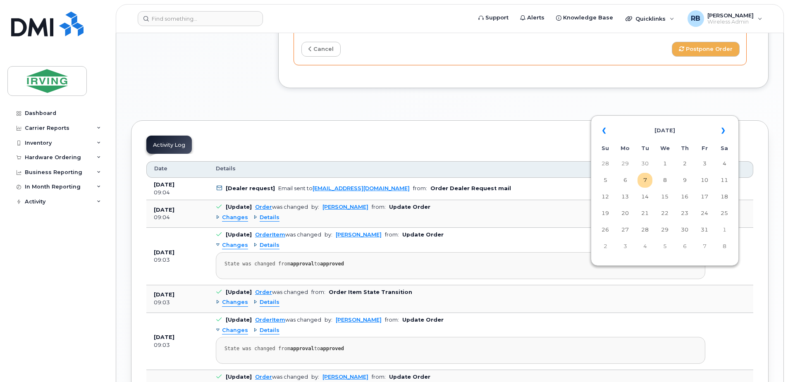
click at [666, 197] on td "15" at bounding box center [665, 196] width 15 height 15
type input "[DATE]"
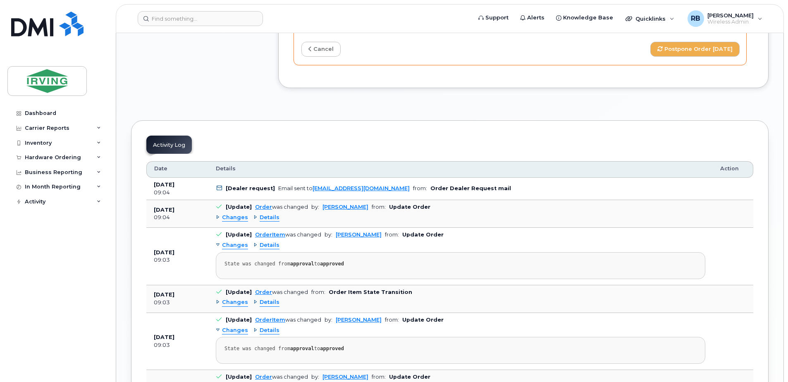
click at [599, 29] on textarea "Comments?" at bounding box center [633, 15] width 211 height 27
paste textarea "Order Confirmation – SO#26212009 Please note that items #64385254 (S25FE phone)…"
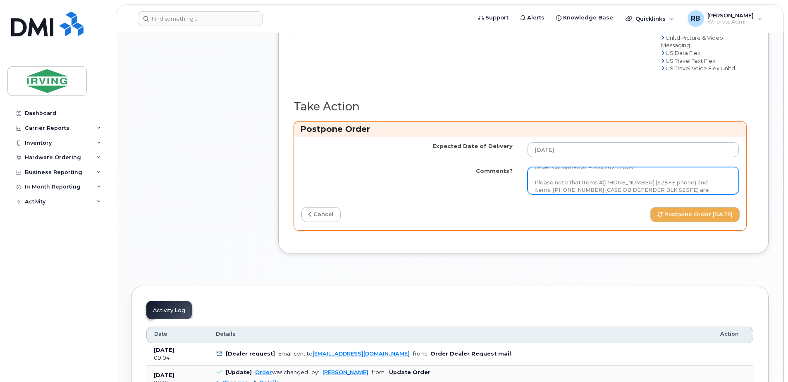
scroll to position [0, 0]
click at [644, 194] on textarea "Order Confirmation – SO#26212009 Please note that items #64385254 (S25FE phone)…" at bounding box center [633, 180] width 211 height 27
click at [713, 194] on textarea "Order Confirmation – SO#26212009 Please note that items #64385254 (S25FE phone)…" at bounding box center [633, 180] width 211 height 27
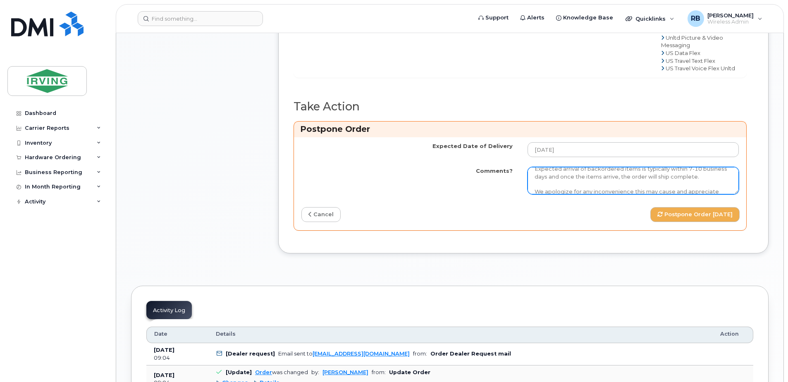
click at [708, 194] on textarea "Order Confirmation – SO#26212009 Please note that items #64385254 (S25FE phone)…" at bounding box center [633, 180] width 211 height 27
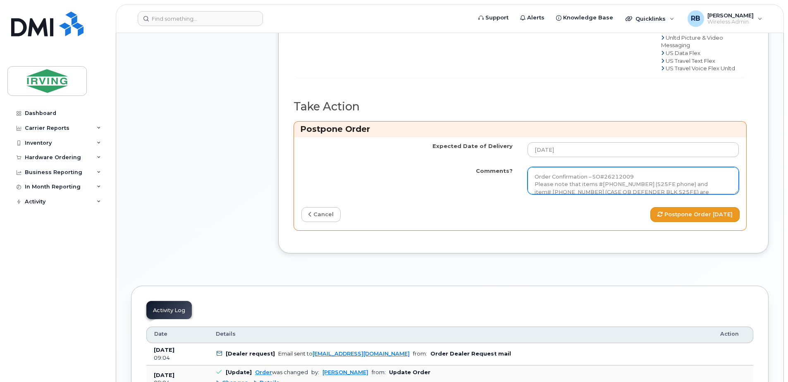
type textarea "Order Confirmation – SO#26212009 Please note that items #64385254 (S25FE phone)…"
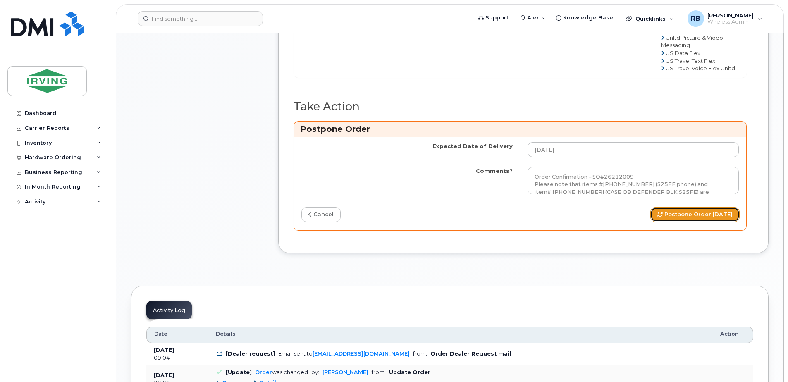
click at [663, 222] on button "Postpone Order 2025-10-15" at bounding box center [695, 214] width 89 height 15
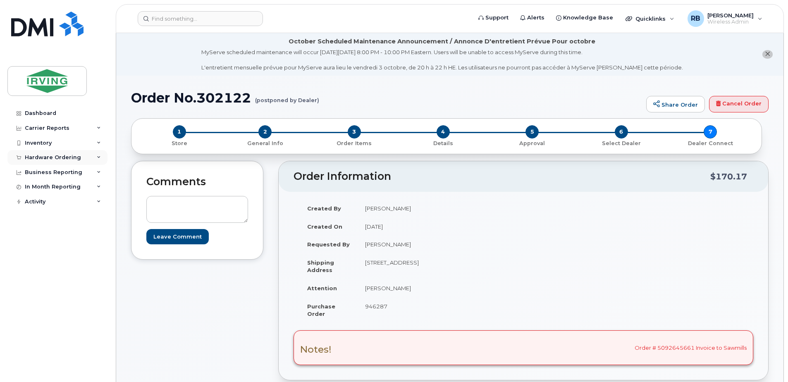
click at [48, 157] on div "Hardware Ordering" at bounding box center [53, 157] width 56 height 7
click at [40, 187] on div "Orders" at bounding box center [39, 188] width 20 height 7
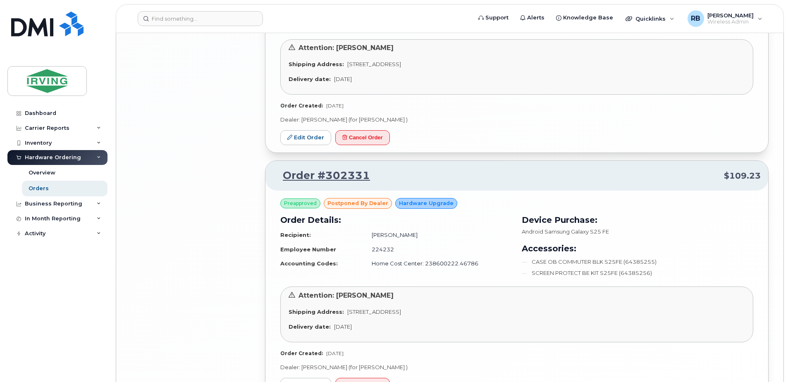
scroll to position [1943, 0]
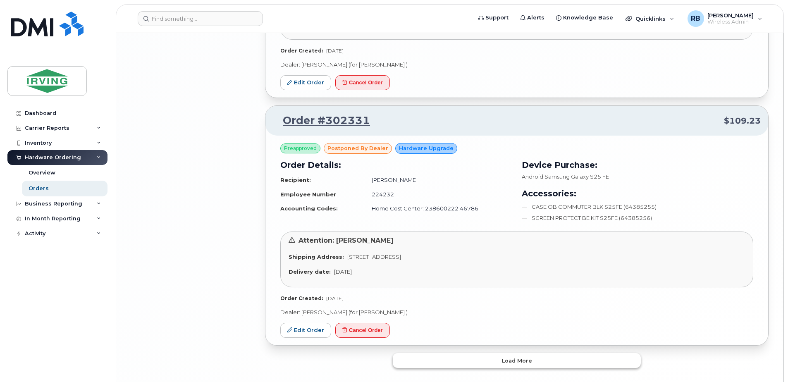
click at [448, 353] on button "Load more" at bounding box center [517, 360] width 248 height 15
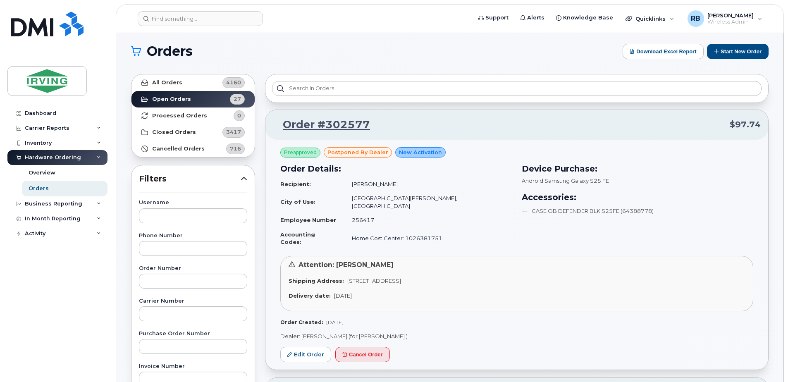
scroll to position [0, 0]
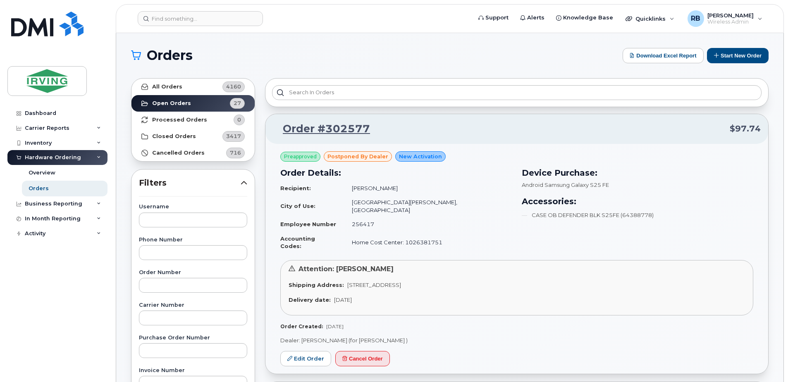
scroll to position [220, 0]
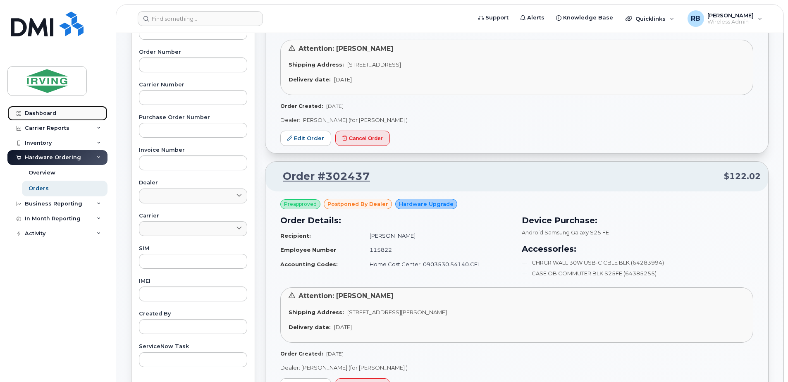
click at [45, 113] on div "Dashboard" at bounding box center [40, 113] width 31 height 7
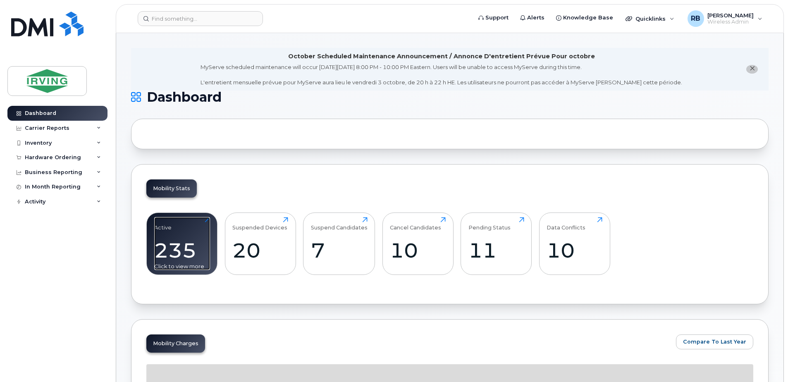
click at [182, 242] on div "235" at bounding box center [182, 250] width 56 height 24
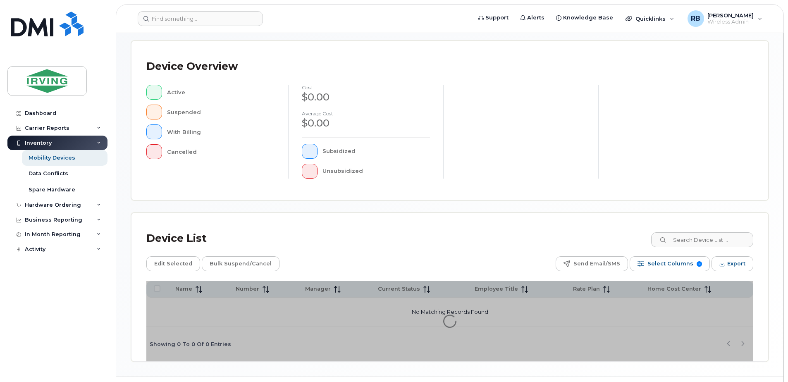
scroll to position [187, 0]
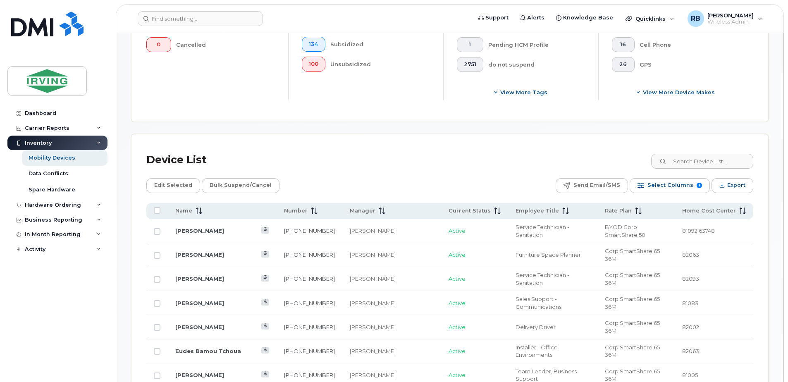
scroll to position [297, 0]
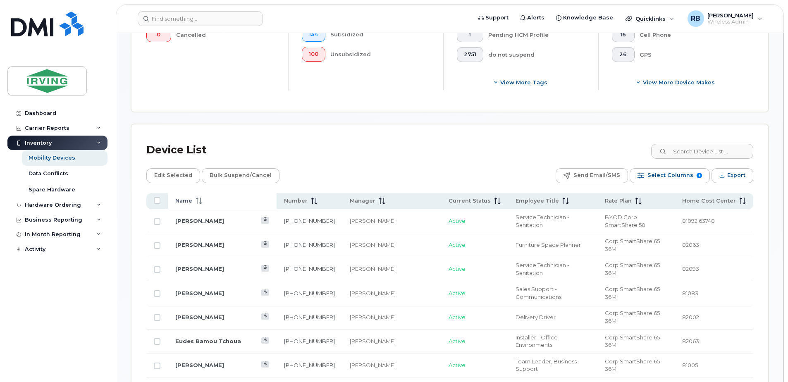
click at [191, 203] on span "Name" at bounding box center [183, 200] width 17 height 7
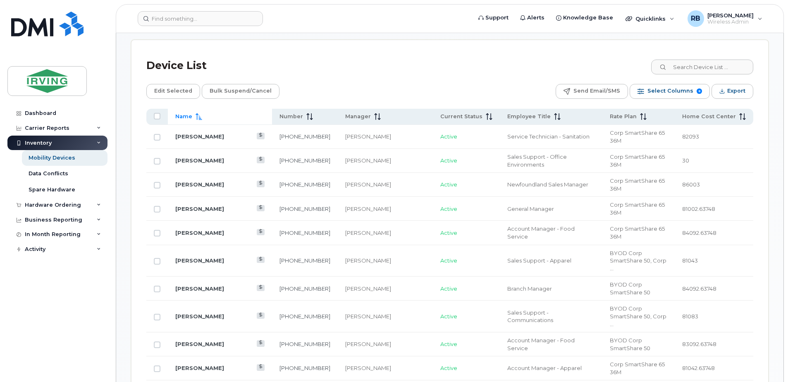
scroll to position [407, 0]
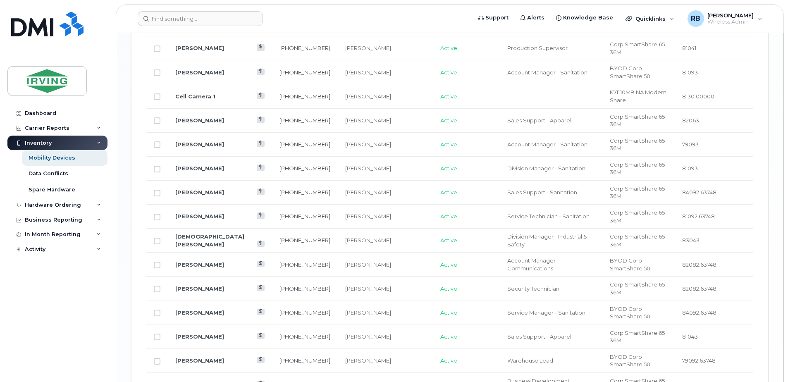
scroll to position [1170, 0]
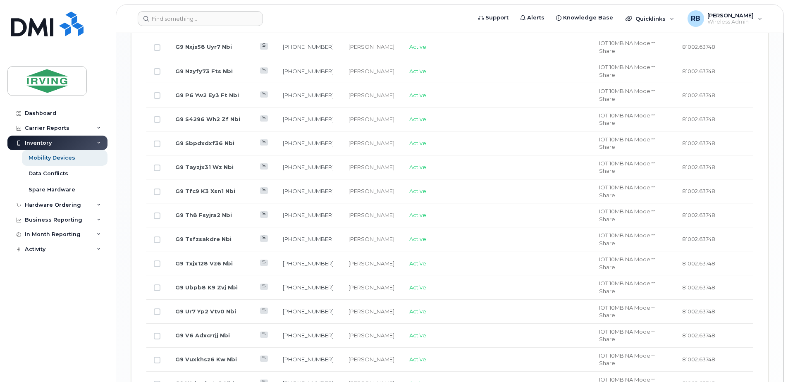
scroll to position [1018, 0]
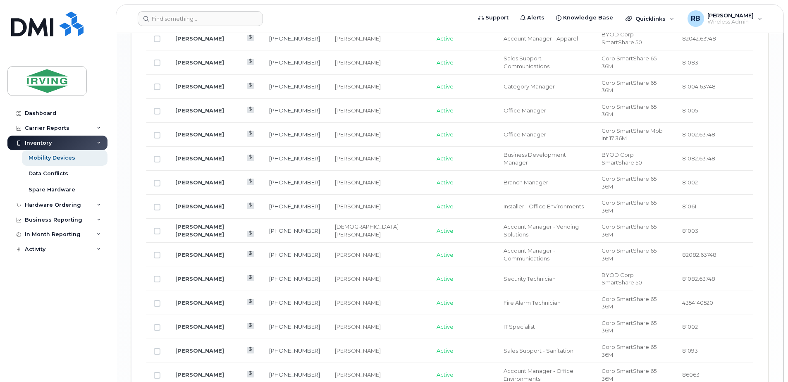
scroll to position [1164, 0]
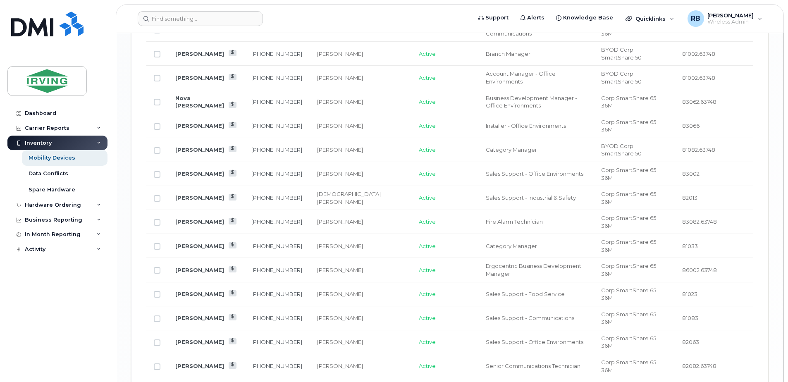
scroll to position [1114, 0]
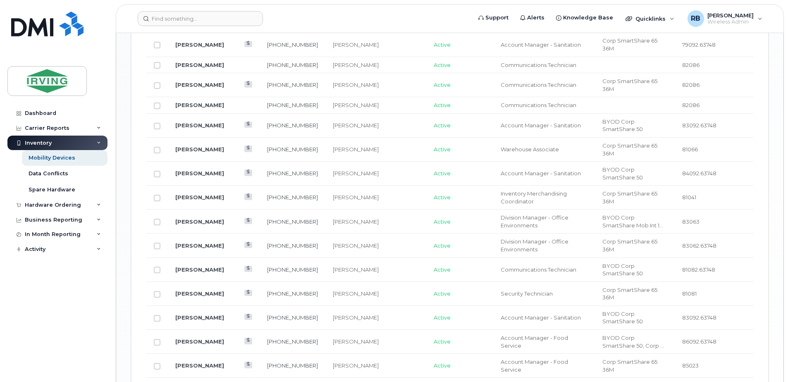
scroll to position [840, 0]
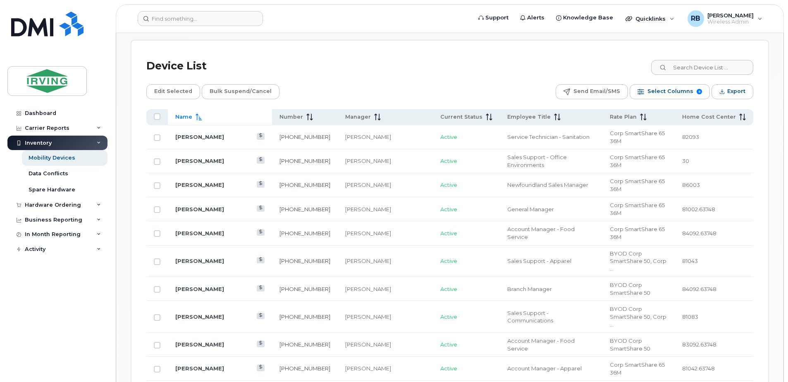
scroll to position [399, 0]
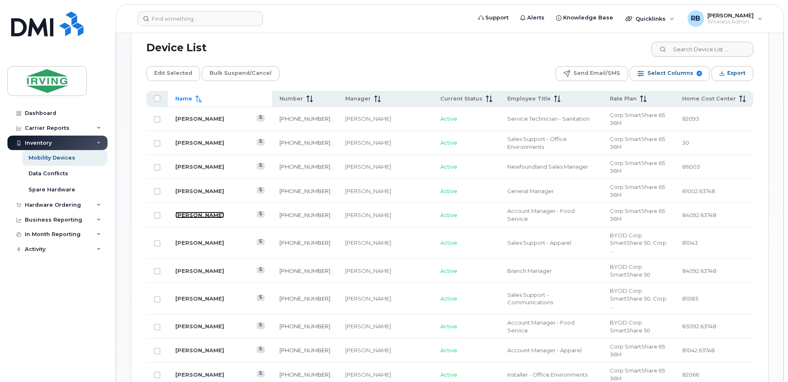
click at [186, 212] on link "Ahmed Bakarat" at bounding box center [199, 215] width 49 height 7
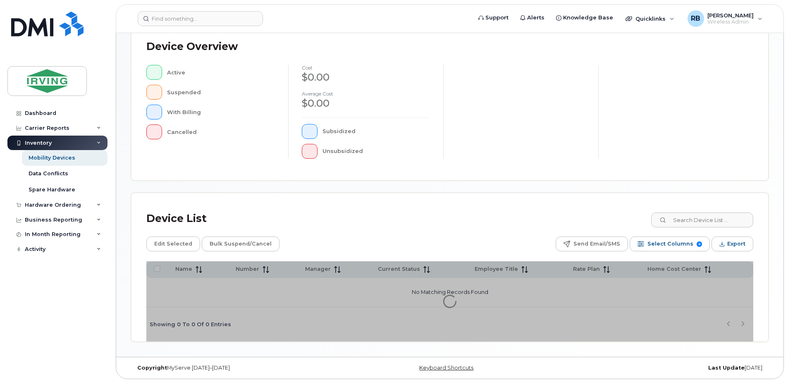
scroll to position [187, 0]
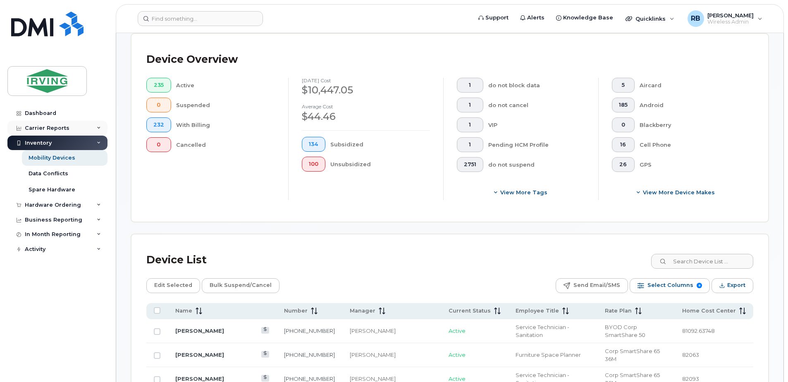
scroll to position [187, 0]
click at [36, 110] on div "Dashboard" at bounding box center [40, 113] width 31 height 7
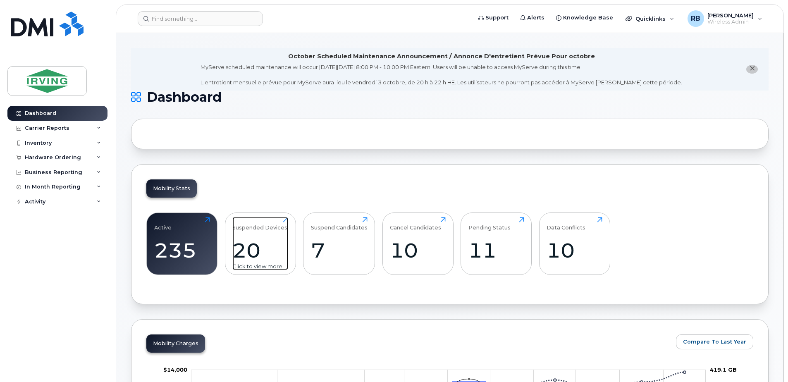
click at [248, 256] on div "20" at bounding box center [260, 250] width 56 height 24
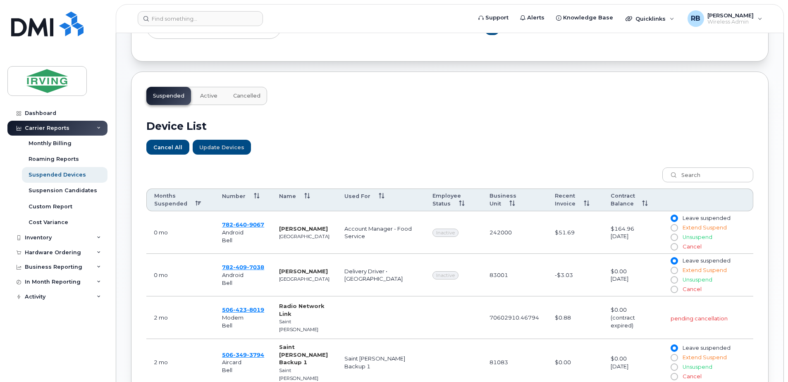
scroll to position [220, 0]
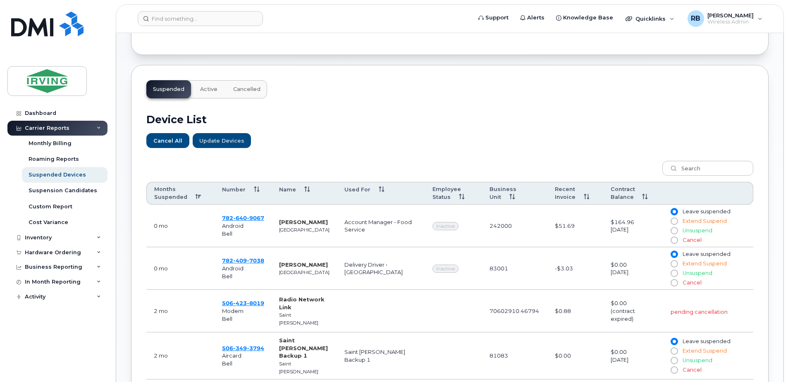
click at [194, 198] on th "Months Suspended" at bounding box center [180, 193] width 68 height 23
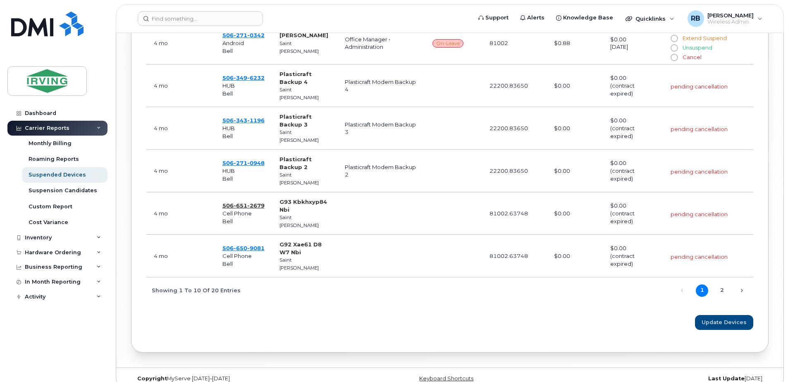
scroll to position [586, 0]
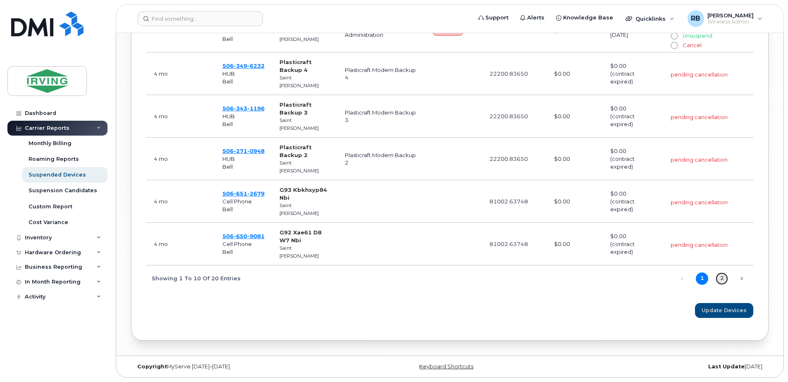
click at [724, 277] on link "2" at bounding box center [722, 279] width 12 height 12
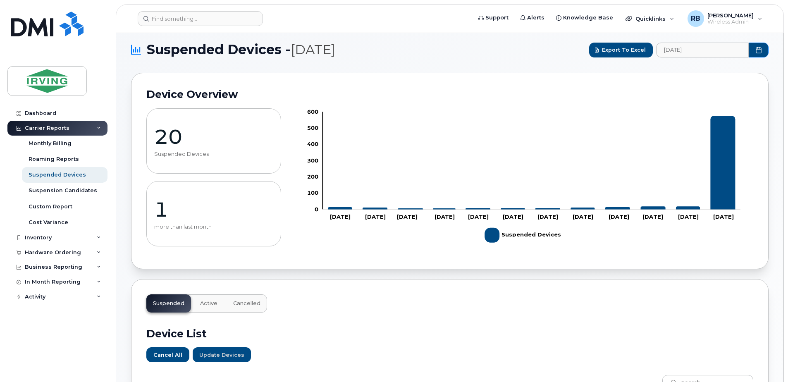
scroll to position [0, 0]
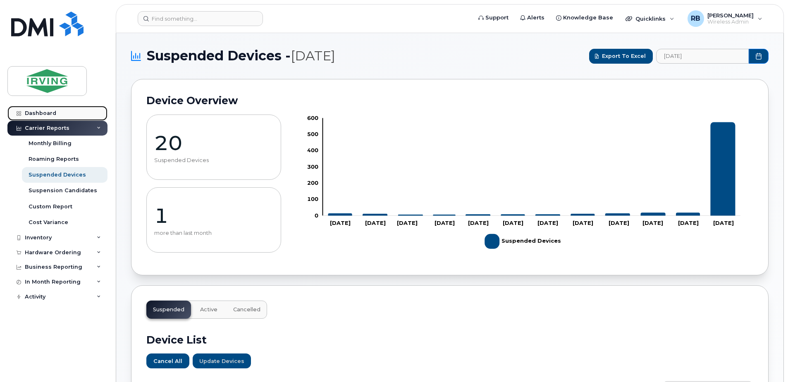
click at [34, 114] on div "Dashboard" at bounding box center [40, 113] width 31 height 7
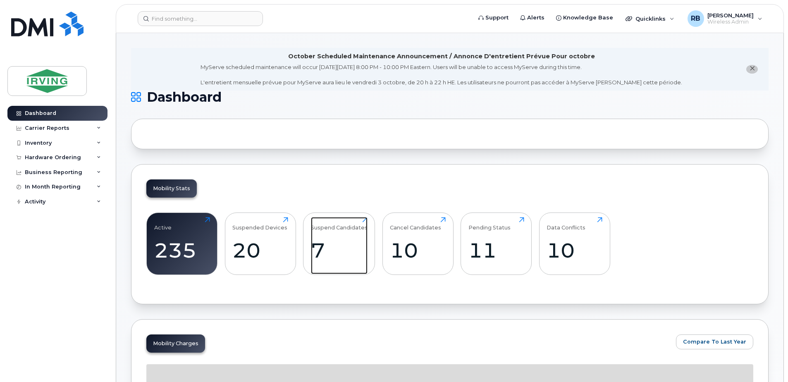
click at [320, 242] on div "7" at bounding box center [339, 250] width 57 height 24
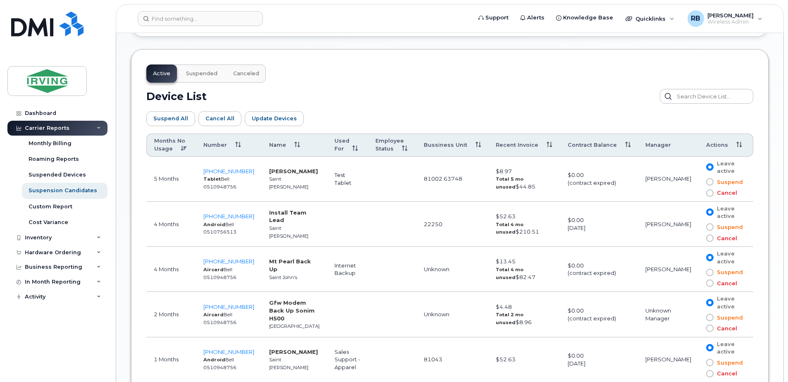
scroll to position [441, 0]
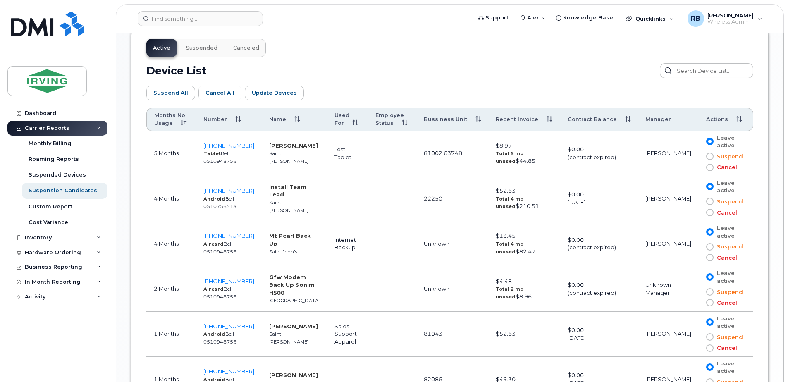
click at [178, 120] on th "Months No Usage" at bounding box center [171, 119] width 50 height 23
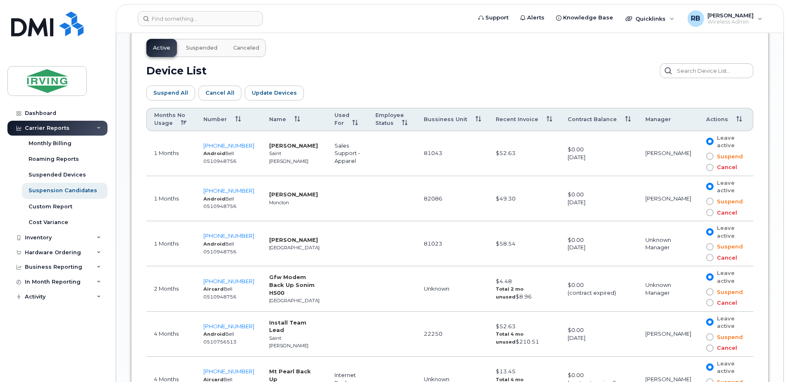
click at [178, 120] on th "Months No Usage" at bounding box center [171, 119] width 50 height 23
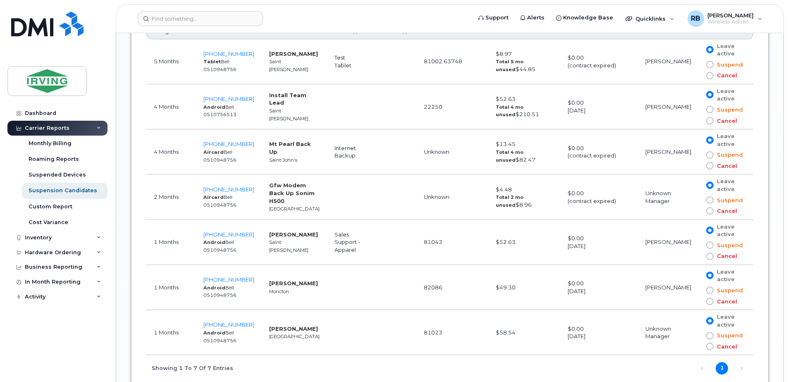
scroll to position [551, 0]
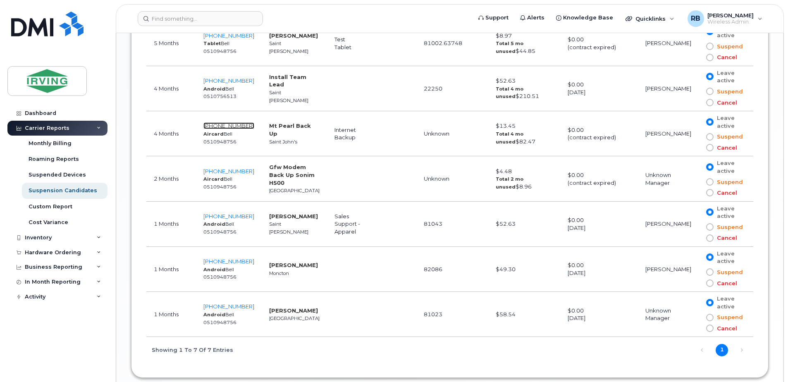
click at [218, 127] on span "709-631-1279" at bounding box center [228, 125] width 51 height 7
click at [217, 172] on span "709-290-8259" at bounding box center [228, 171] width 51 height 7
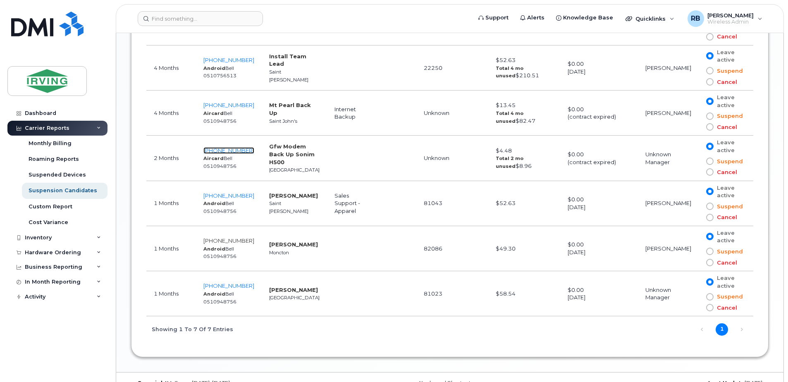
scroll to position [589, 0]
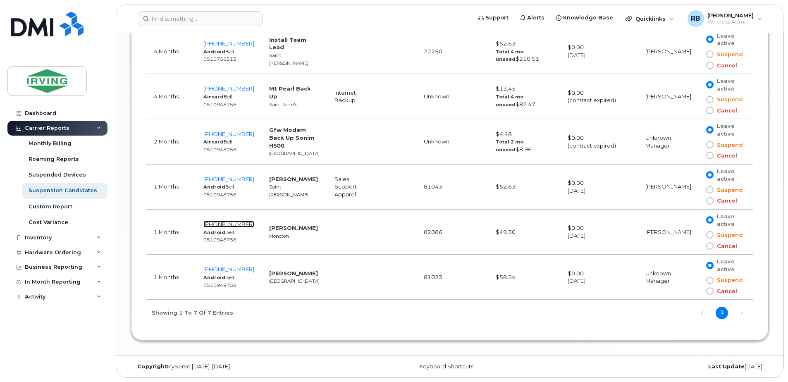
click at [238, 225] on span "506-377-8579" at bounding box center [228, 224] width 51 height 7
click at [50, 115] on div "Dashboard" at bounding box center [40, 113] width 31 height 7
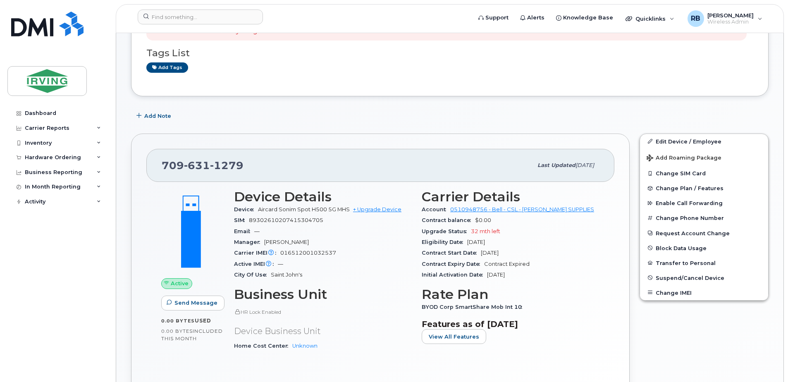
scroll to position [165, 0]
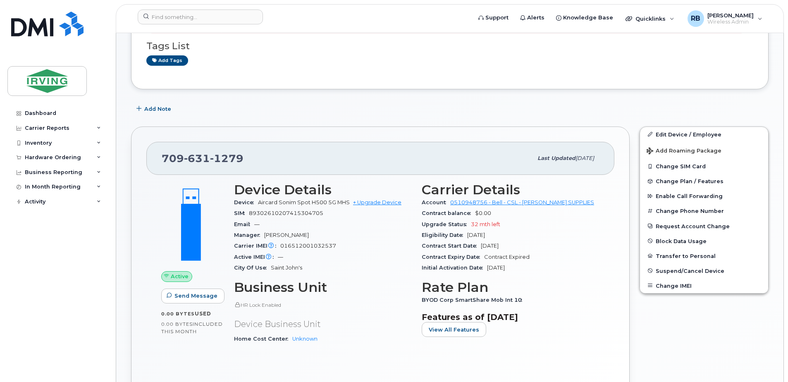
click at [204, 159] on span "631" at bounding box center [197, 158] width 26 height 12
copy span "[PHONE_NUMBER]"
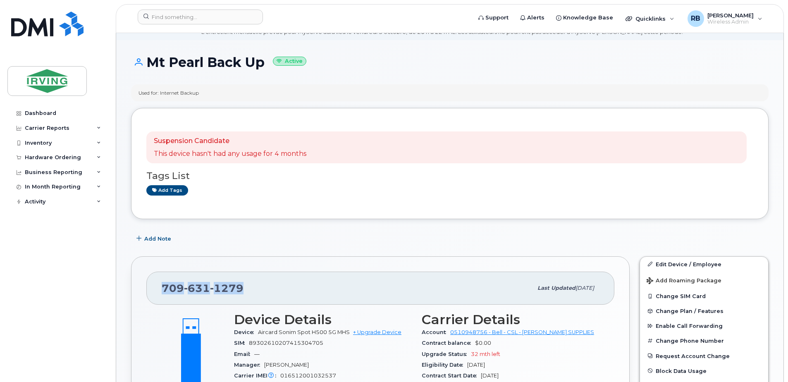
scroll to position [0, 0]
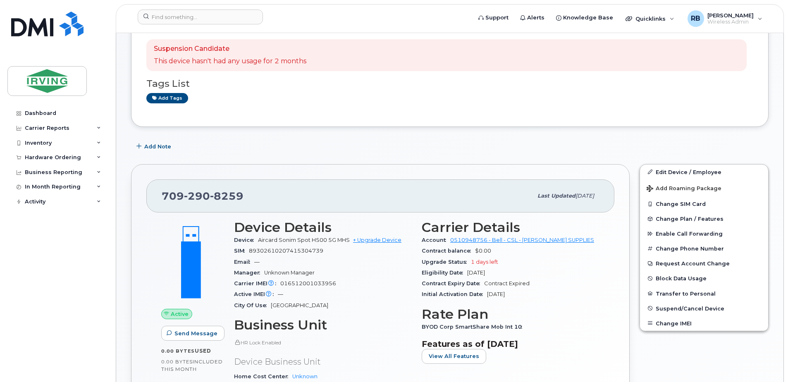
scroll to position [110, 0]
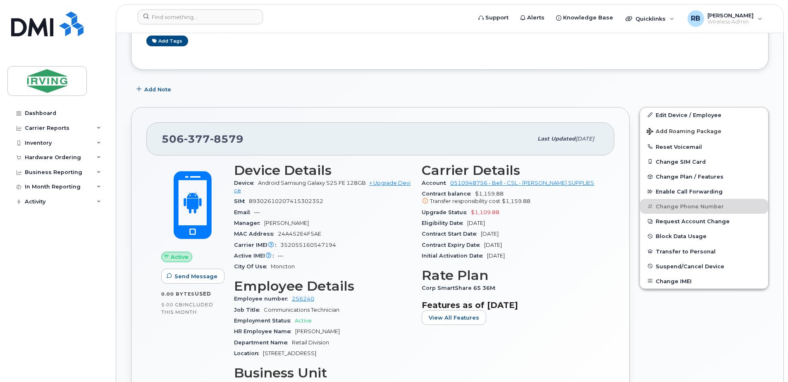
scroll to position [276, 0]
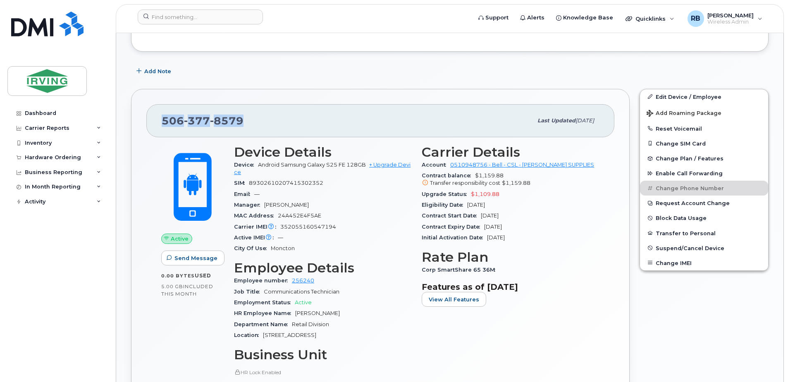
drag, startPoint x: 244, startPoint y: 120, endPoint x: 164, endPoint y: 124, distance: 80.3
click at [164, 124] on div "506 377 8579" at bounding box center [347, 120] width 371 height 17
copy span "506 377 8579"
click at [305, 226] on span "352055160547194" at bounding box center [308, 227] width 56 height 6
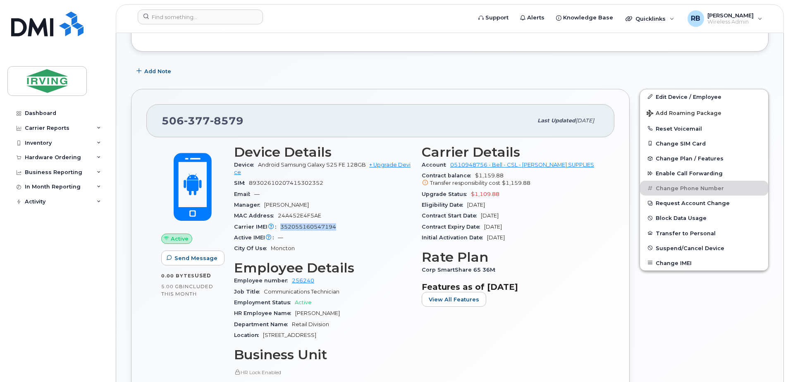
copy span "352055160547194"
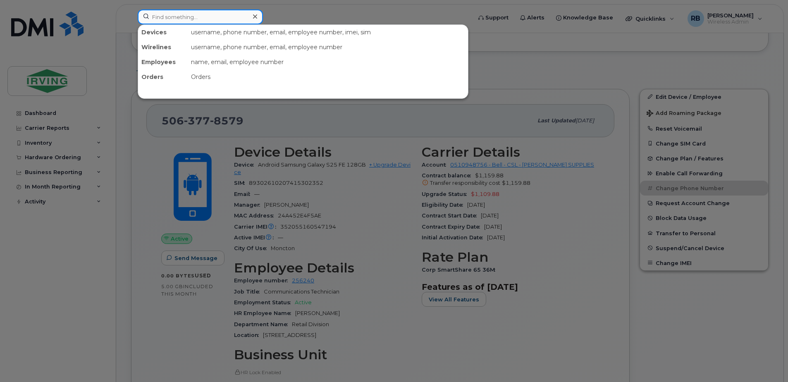
click at [207, 19] on input at bounding box center [200, 17] width 125 height 15
paste input "(782) 409-6273"
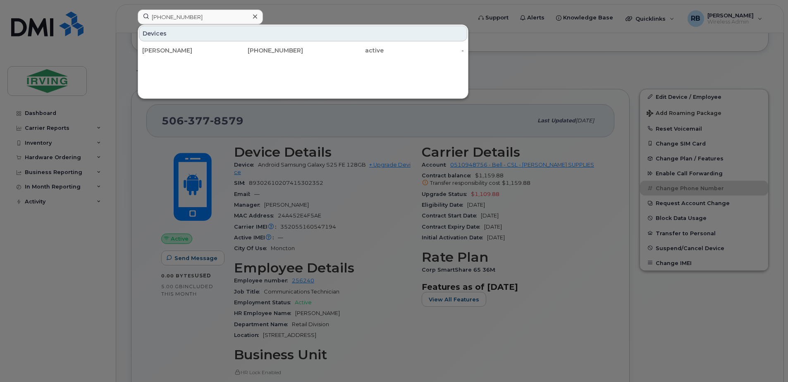
click at [124, 136] on div at bounding box center [394, 191] width 788 height 382
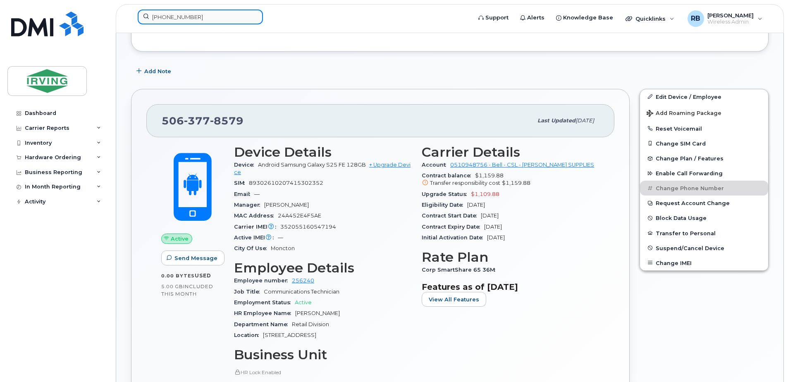
click at [196, 19] on input "(782) 409-6273" at bounding box center [200, 17] width 125 height 15
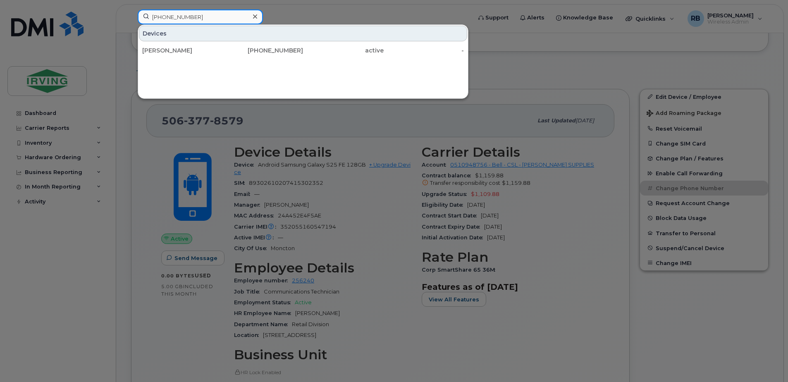
click at [196, 19] on input "(782) 409-6273" at bounding box center [200, 17] width 125 height 15
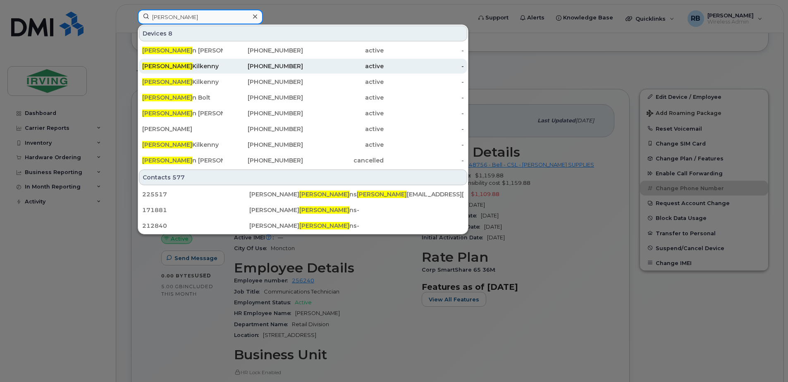
type input "steve"
click at [165, 65] on div "Steve Kilkenny" at bounding box center [182, 66] width 81 height 8
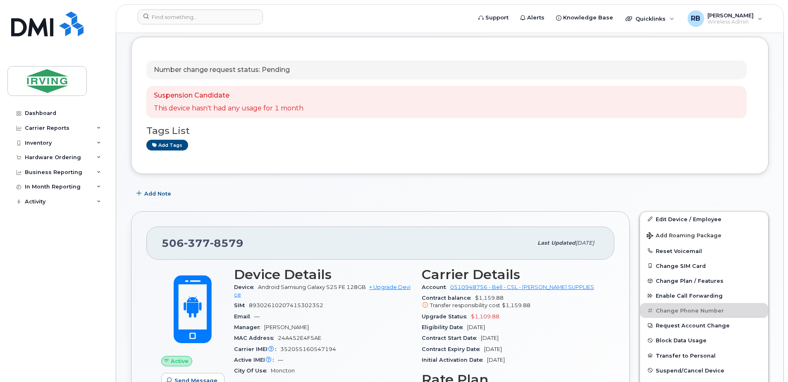
scroll to position [165, 0]
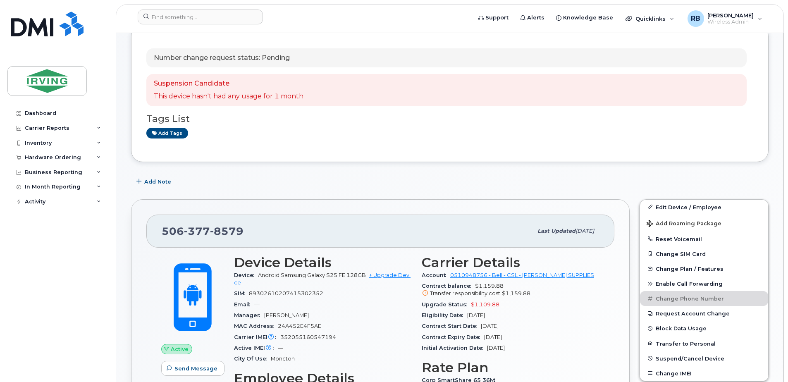
click at [188, 234] on span "377" at bounding box center [197, 231] width 26 height 12
copy span "[PHONE_NUMBER]"
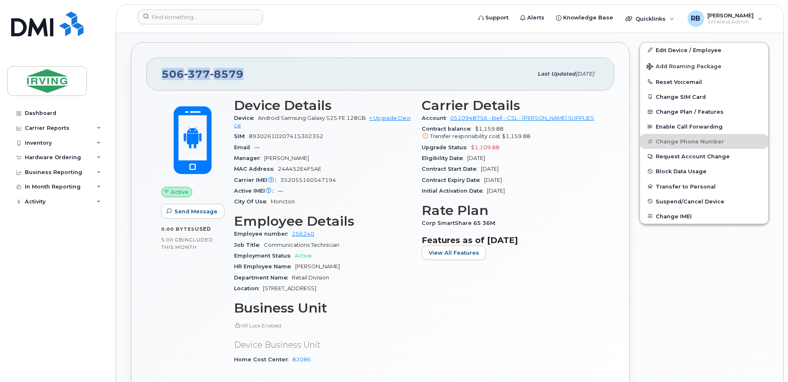
scroll to position [331, 0]
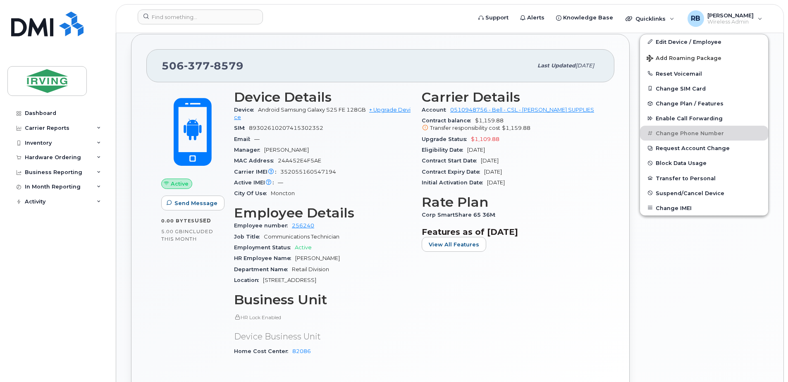
click at [306, 171] on span "352055160547194" at bounding box center [308, 172] width 56 height 6
copy span "352055160547194"
click at [225, 66] on span "8579" at bounding box center [226, 66] width 33 height 12
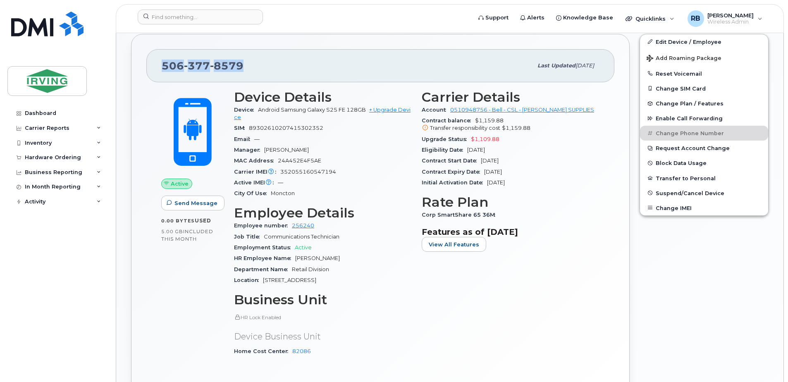
click at [225, 66] on span "8579" at bounding box center [226, 66] width 33 height 12
copy span "[PHONE_NUMBER]"
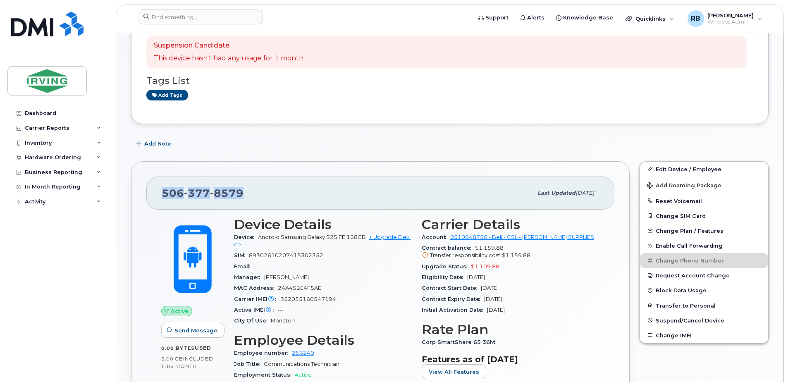
scroll to position [220, 0]
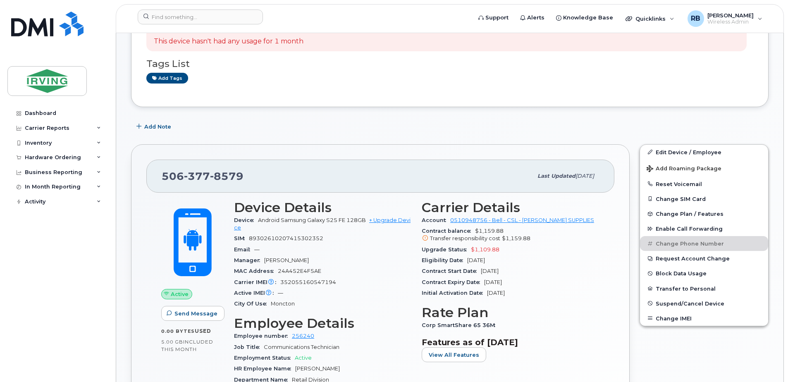
click at [294, 283] on span "352055160547194" at bounding box center [308, 282] width 56 height 6
copy span "352055160547194"
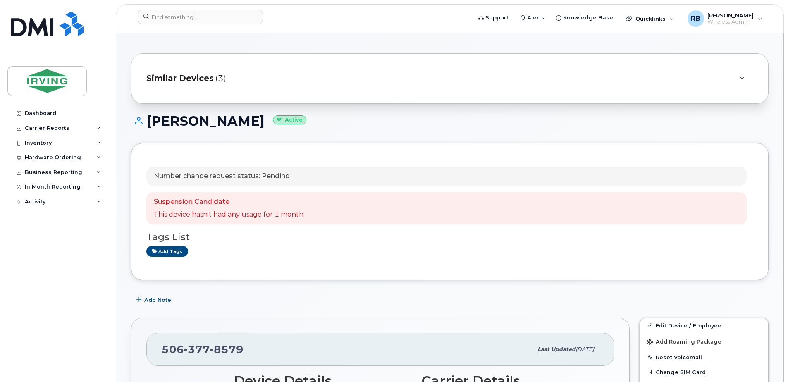
scroll to position [0, 0]
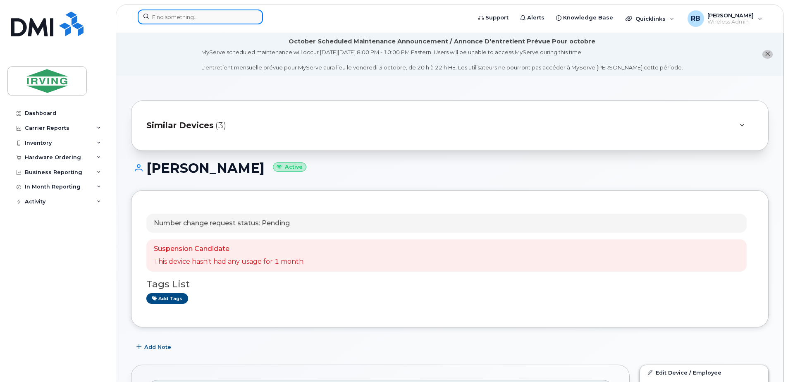
click at [185, 22] on input at bounding box center [200, 17] width 125 height 15
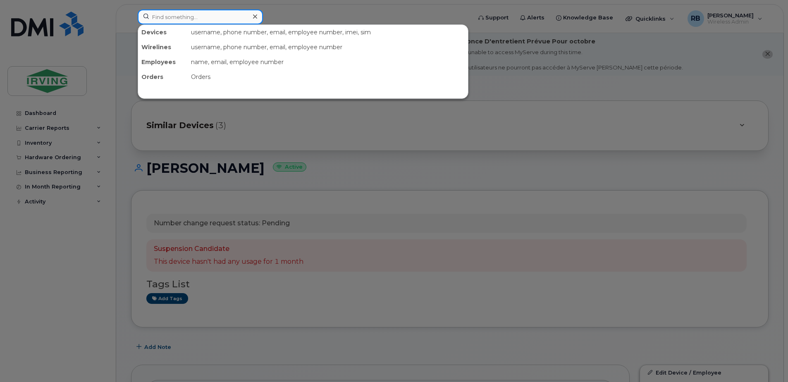
type input "d"
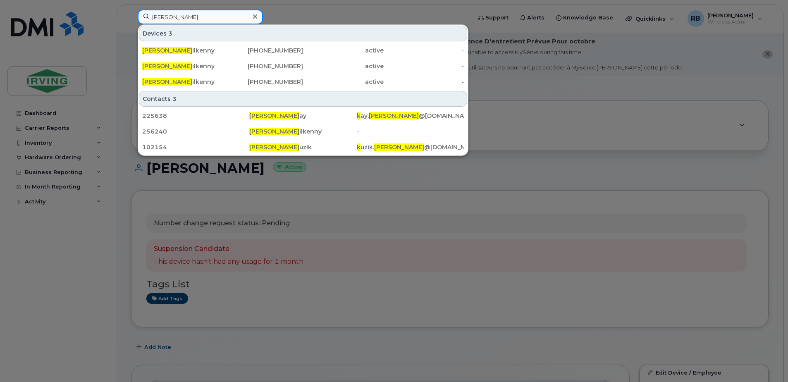
type input "steve k"
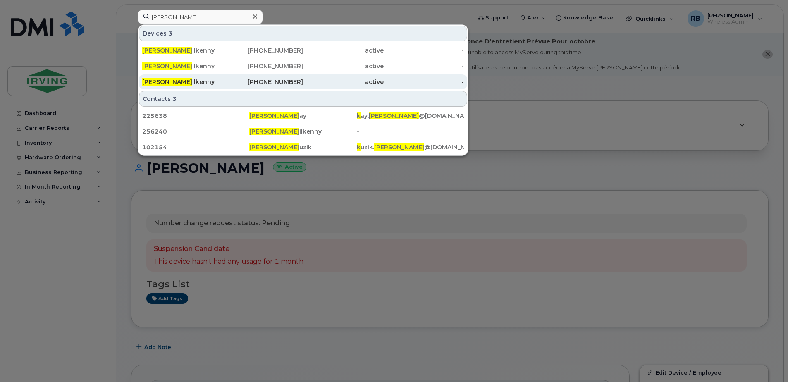
click at [177, 83] on div "Steve K ilkenny" at bounding box center [182, 82] width 81 height 8
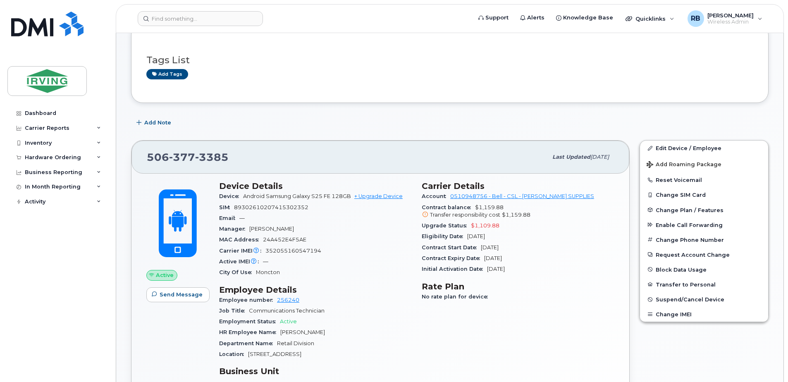
scroll to position [220, 0]
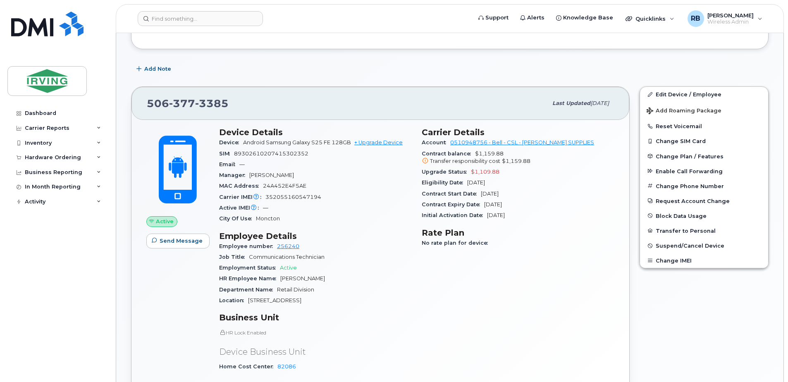
click at [208, 107] on span "3385" at bounding box center [211, 103] width 33 height 12
copy span "[PHONE_NUMBER]"
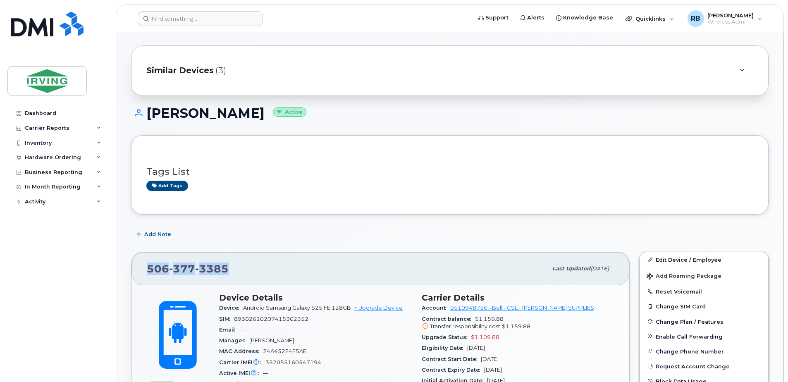
scroll to position [110, 0]
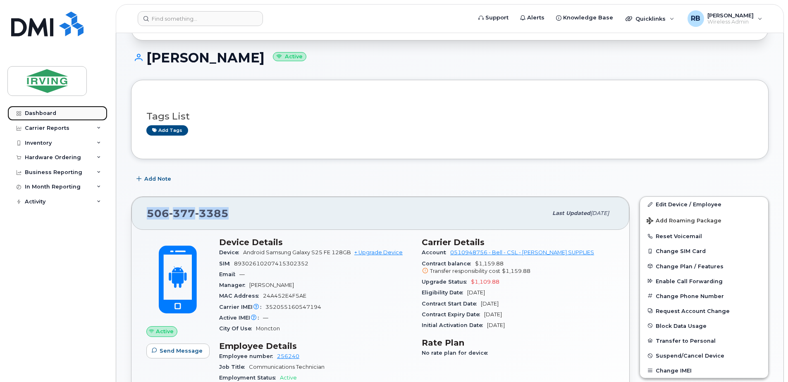
click at [50, 115] on div "Dashboard" at bounding box center [40, 113] width 31 height 7
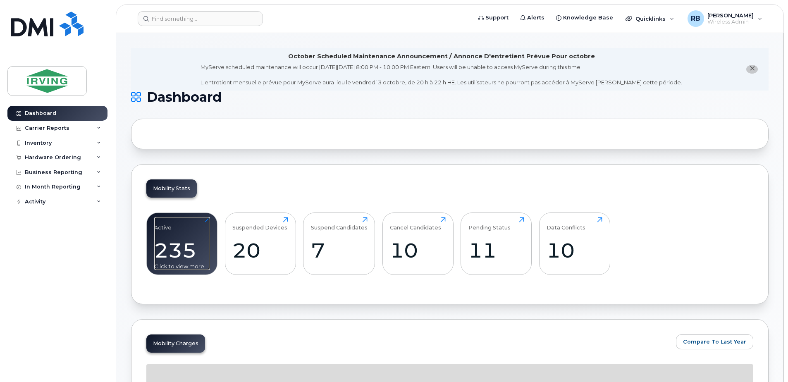
click at [199, 245] on div "235" at bounding box center [182, 250] width 56 height 24
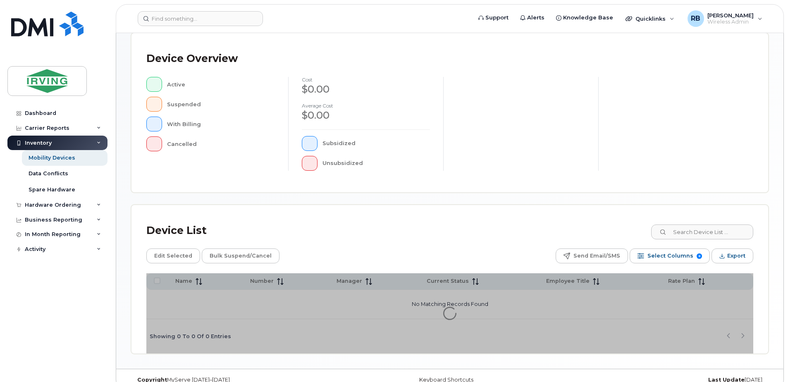
scroll to position [187, 0]
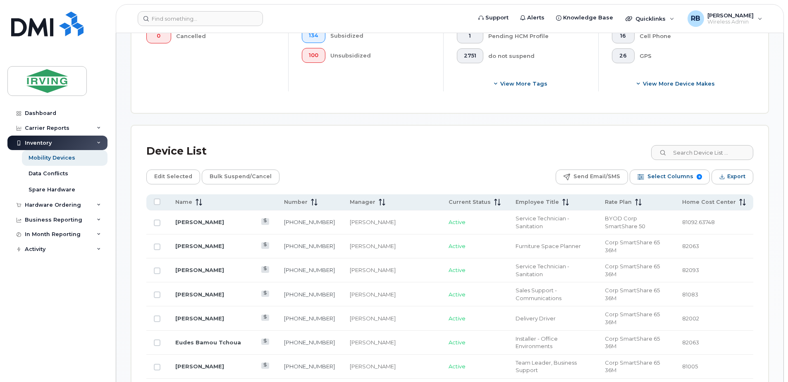
scroll to position [297, 0]
click at [202, 203] on div "Name" at bounding box center [222, 200] width 94 height 7
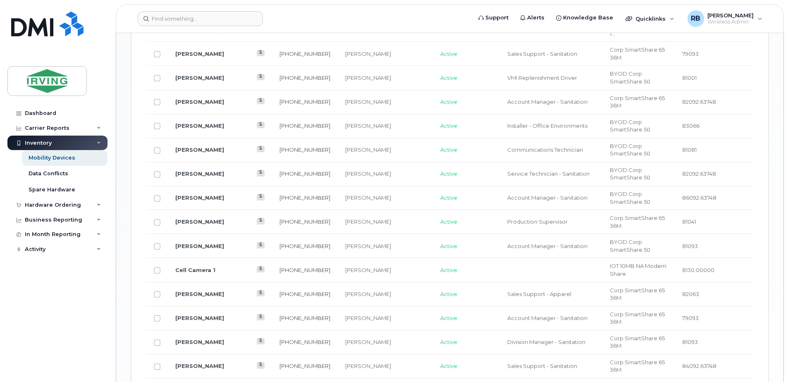
scroll to position [1170, 0]
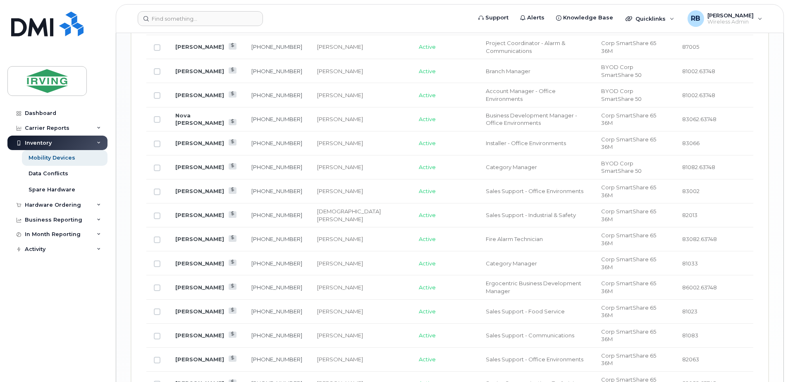
scroll to position [1114, 0]
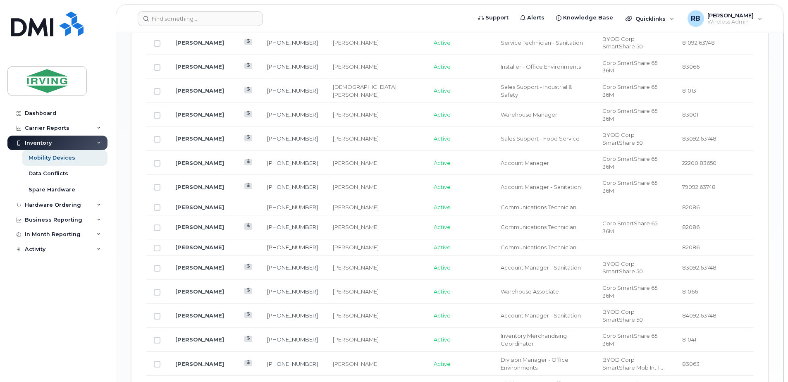
scroll to position [620, 0]
click at [209, 244] on link "[PERSON_NAME]" at bounding box center [199, 247] width 49 height 7
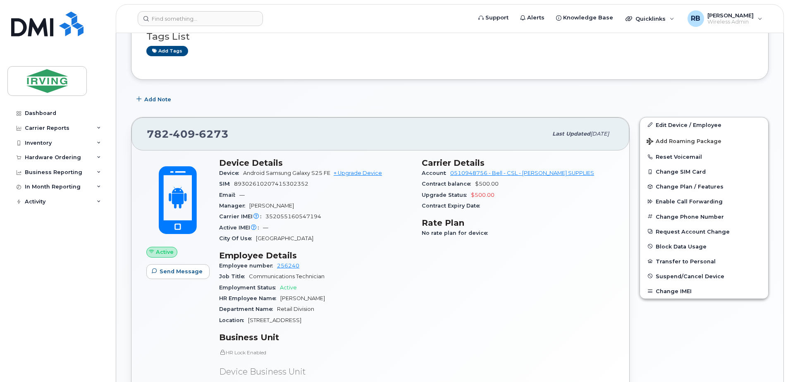
scroll to position [220, 0]
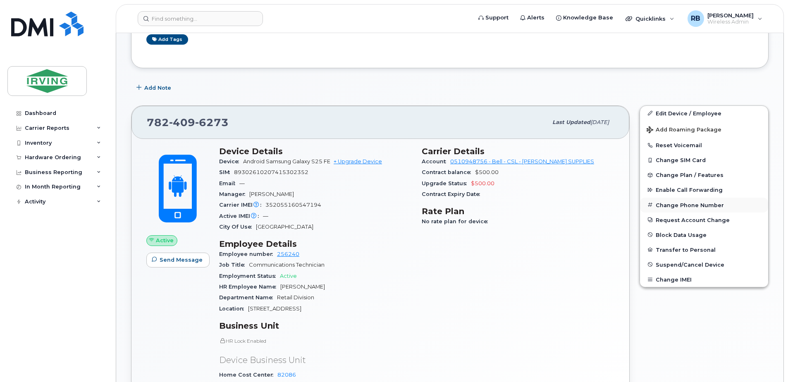
click at [666, 206] on button "Change Phone Number" at bounding box center [704, 205] width 128 height 15
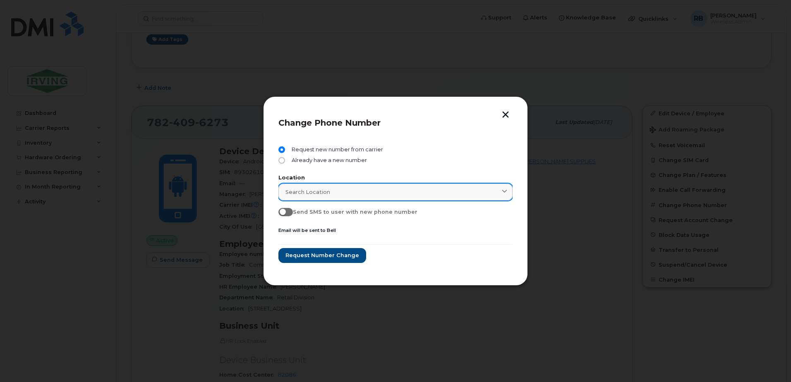
click at [303, 191] on span "Search location" at bounding box center [307, 192] width 45 height 8
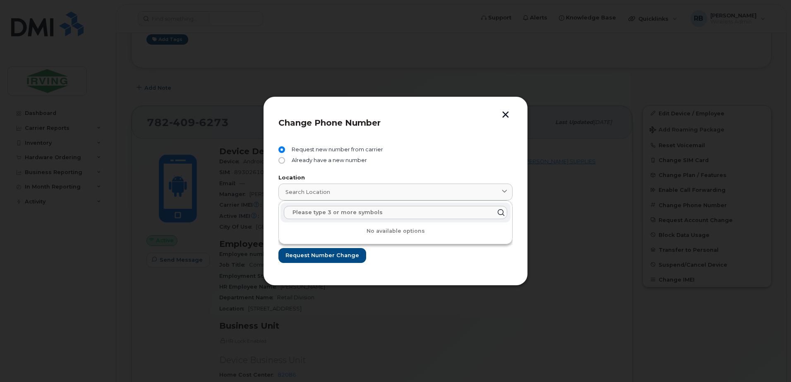
click at [304, 212] on input "text" at bounding box center [395, 212] width 223 height 13
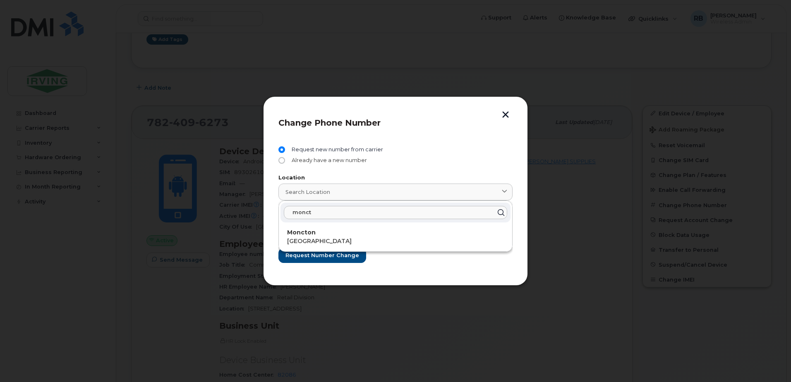
type input "monct"
click at [281, 158] on input "Already have a new number" at bounding box center [281, 160] width 7 height 7
radio input "true"
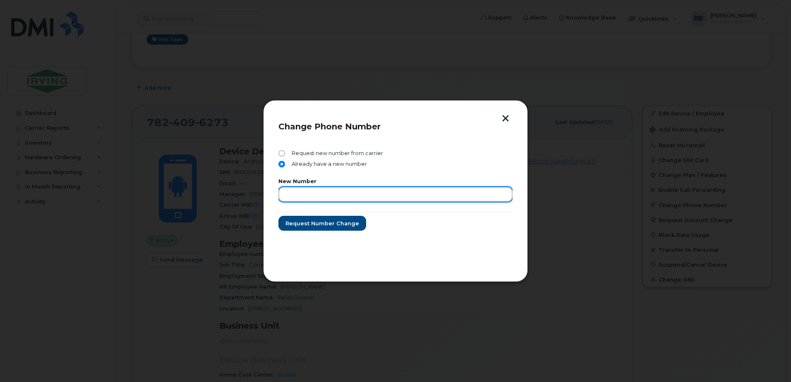
click at [293, 193] on input "text" at bounding box center [395, 194] width 234 height 15
type input "5063773385"
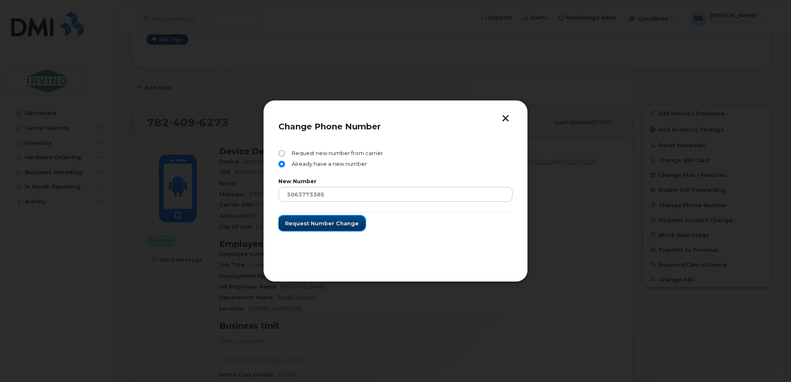
click at [303, 218] on button "Request number change" at bounding box center [321, 223] width 87 height 15
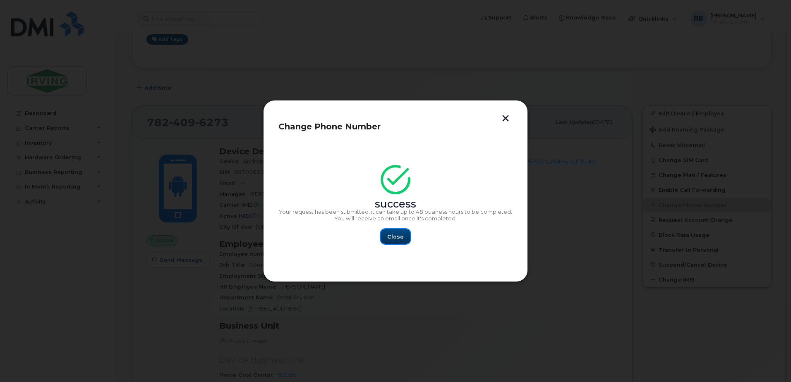
click at [390, 239] on span "Close" at bounding box center [395, 237] width 17 height 8
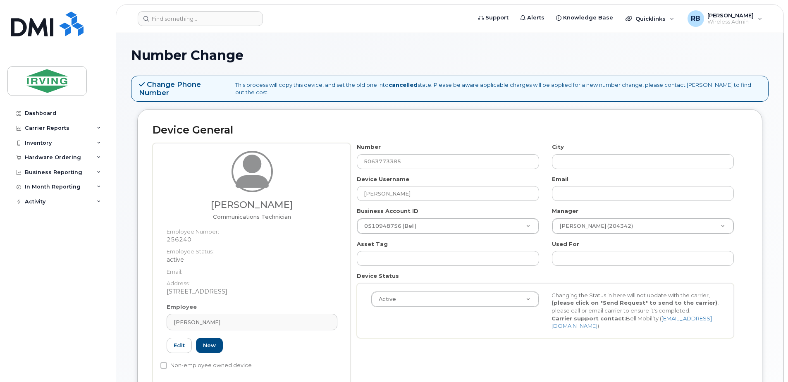
scroll to position [12, 0]
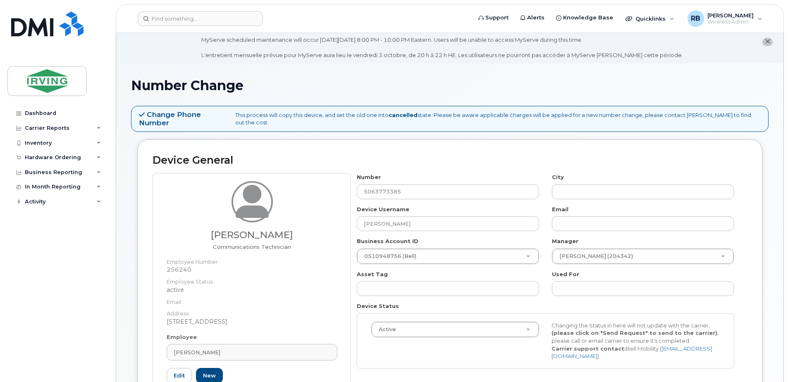
click at [767, 43] on icon "close notification" at bounding box center [767, 41] width 5 height 5
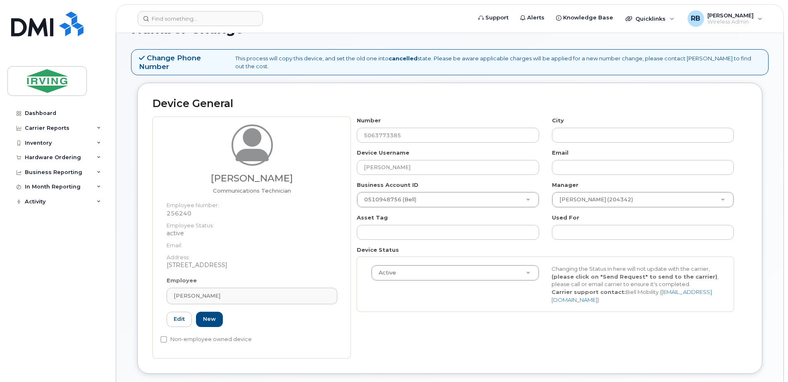
scroll to position [25, 0]
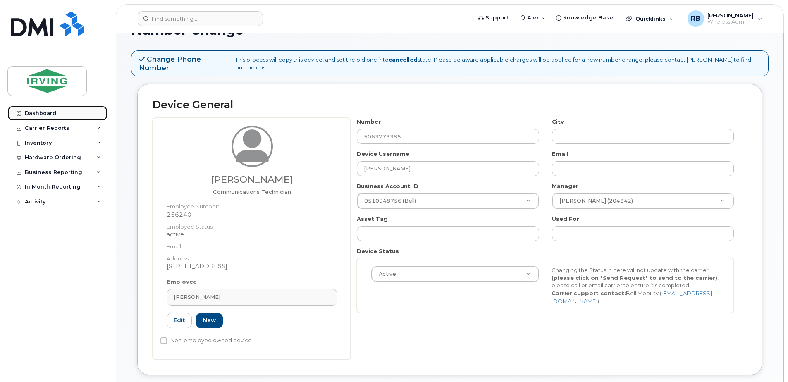
click at [56, 113] on link "Dashboard" at bounding box center [57, 113] width 100 height 15
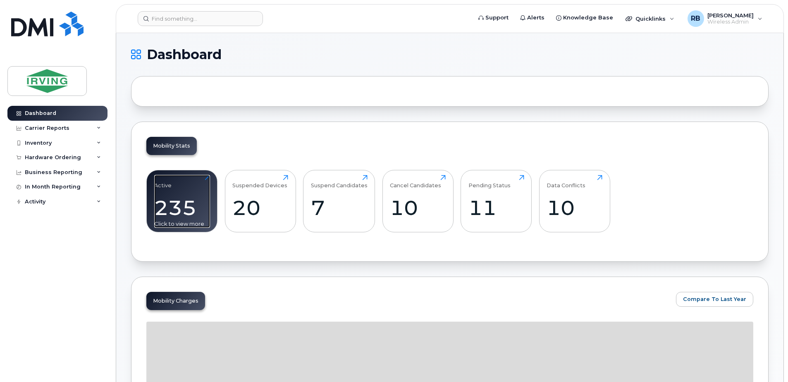
click at [184, 185] on div "Active 235 Click to view more" at bounding box center [182, 201] width 56 height 53
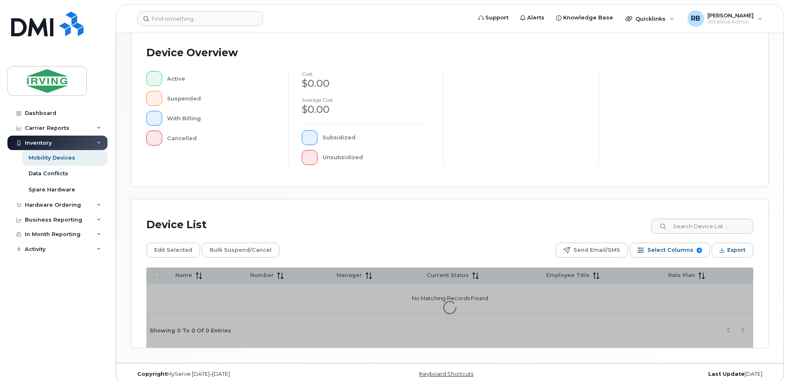
scroll to position [187, 0]
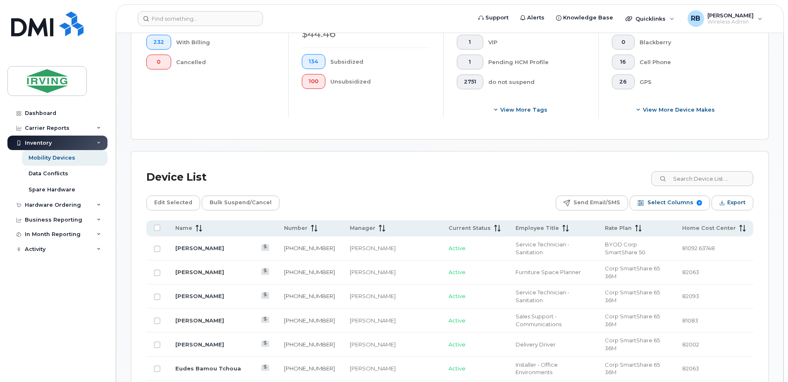
scroll to position [352, 0]
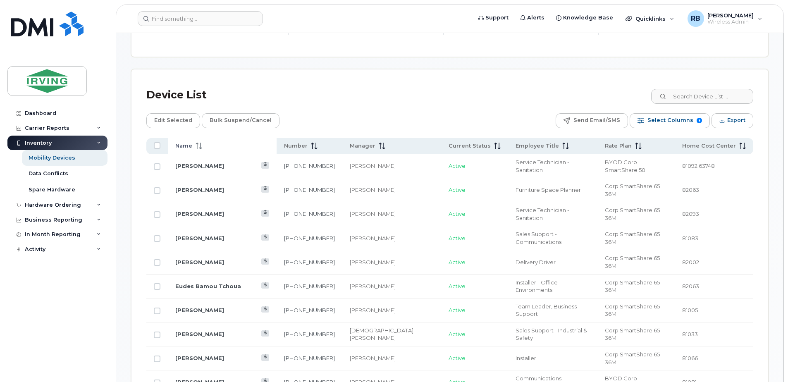
click at [197, 147] on icon at bounding box center [197, 146] width 1 height 7
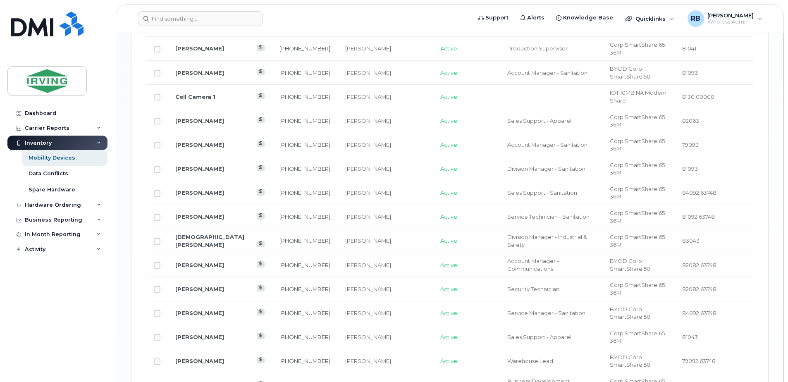
scroll to position [1170, 0]
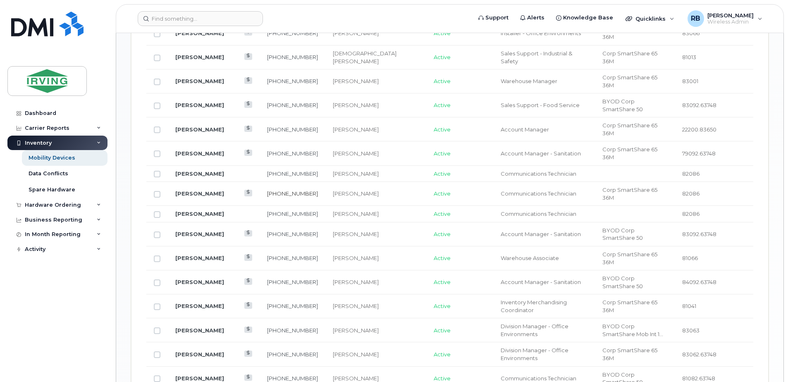
scroll to position [620, 0]
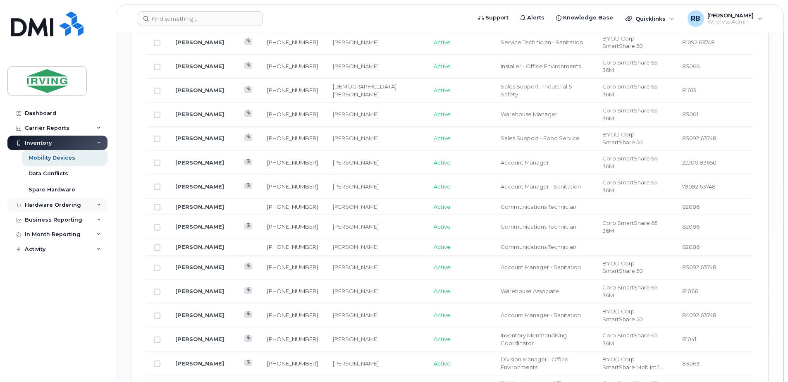
click at [36, 203] on div "Hardware Ordering" at bounding box center [53, 205] width 56 height 7
click at [41, 237] on div "Orders" at bounding box center [39, 235] width 20 height 7
